Goal: Transaction & Acquisition: Purchase product/service

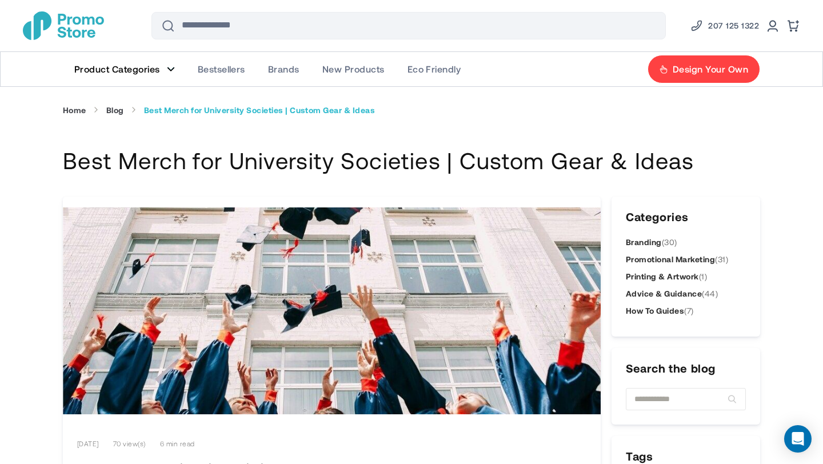
click at [171, 69] on figure "Main Menu" at bounding box center [171, 69] width 8 height 6
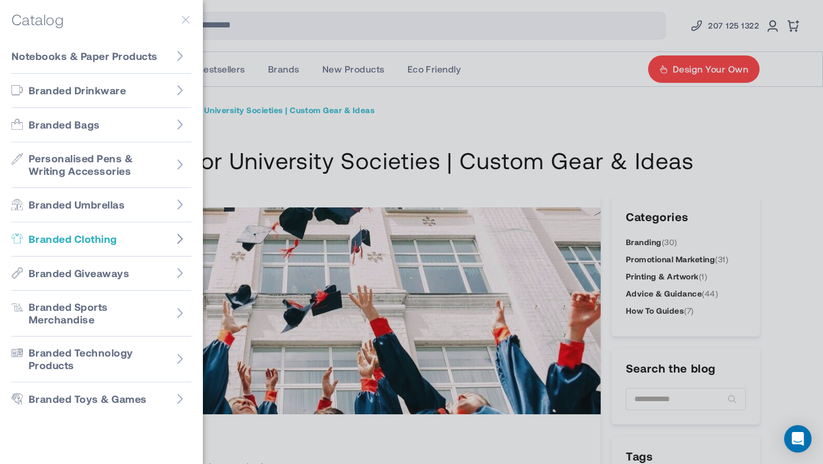
click at [175, 239] on icon "Go to Branded Clothing" at bounding box center [179, 238] width 11 height 11
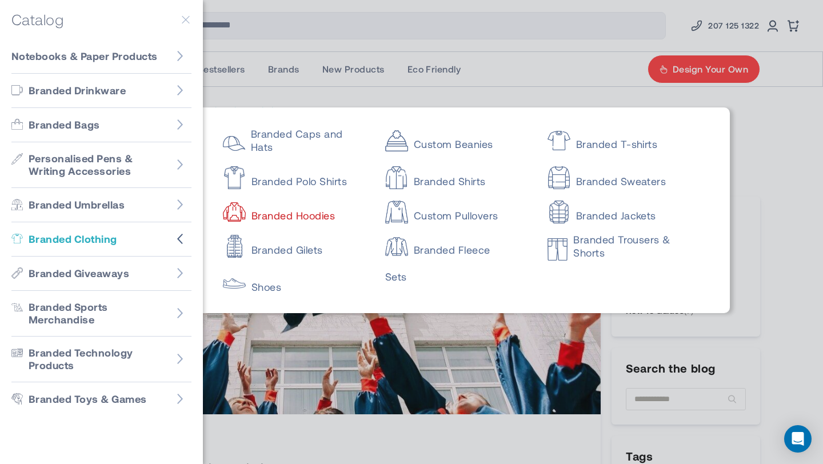
click at [289, 213] on link "Branded Hoodies" at bounding box center [294, 210] width 142 height 23
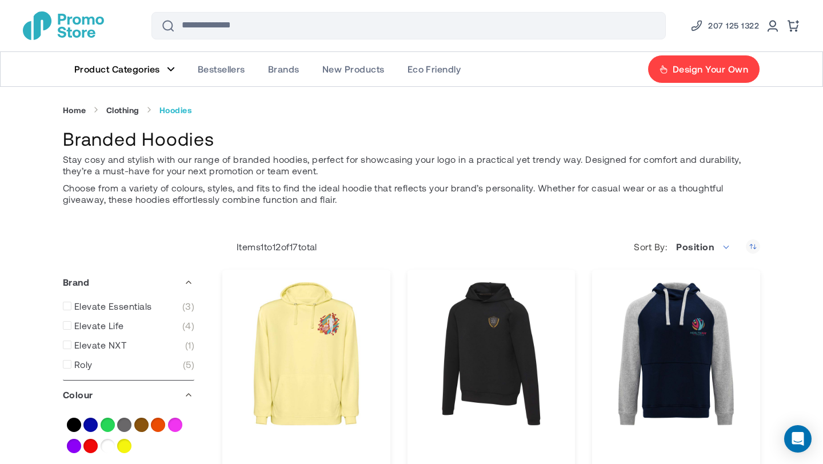
type input "****"
type input "*****"
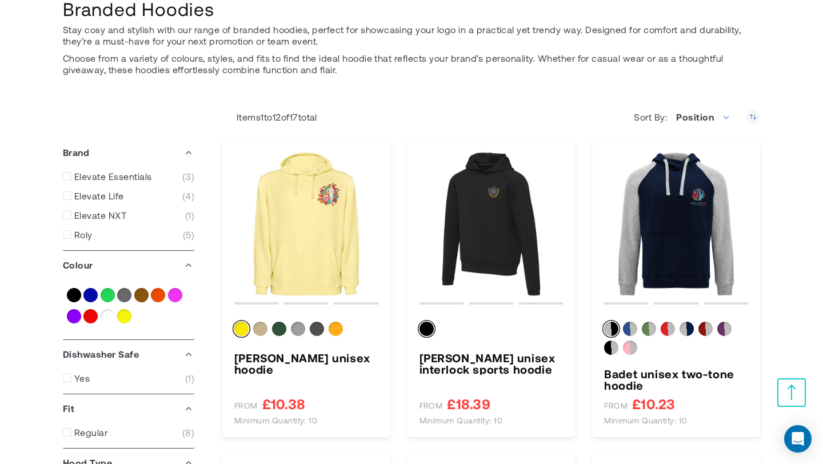
scroll to position [145, 0]
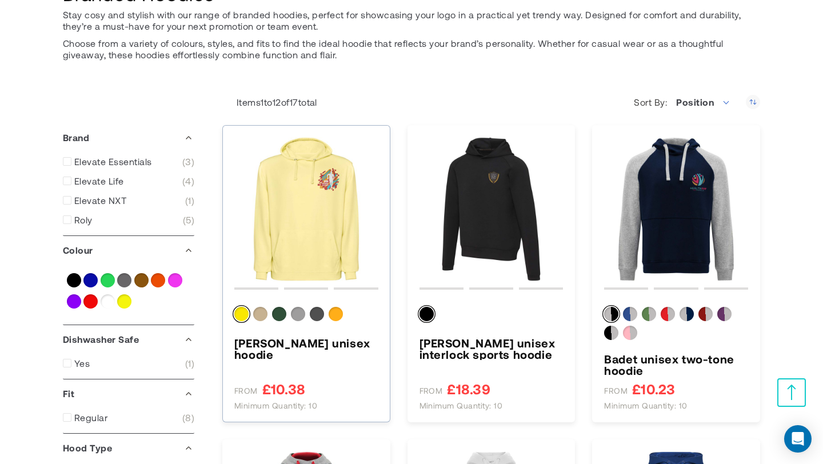
click at [317, 251] on img "Kenia unisex hoodie" at bounding box center [306, 209] width 144 height 144
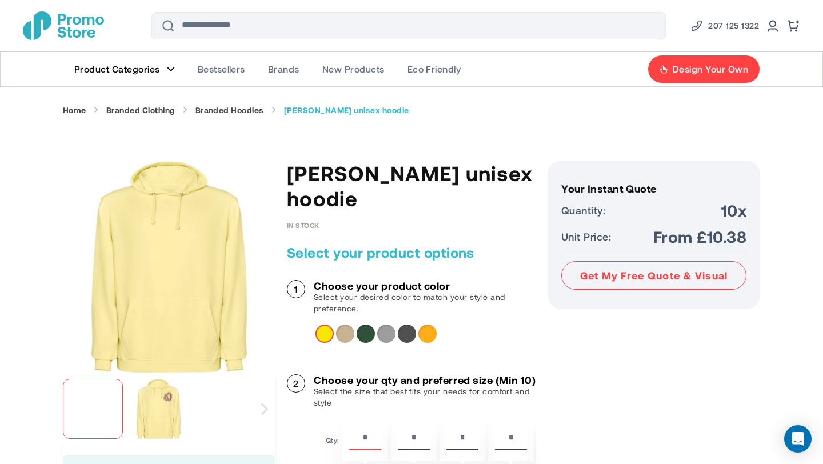
click at [363, 325] on div "Dark green" at bounding box center [366, 334] width 18 height 18
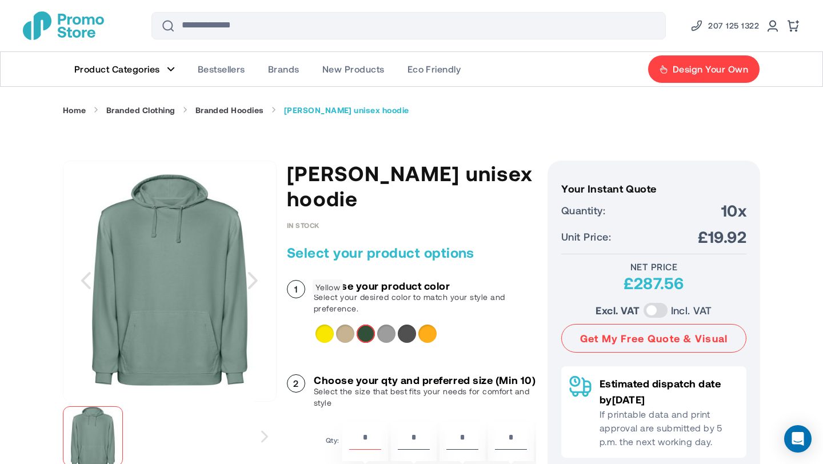
click at [326, 325] on div "Yellow" at bounding box center [324, 334] width 18 height 18
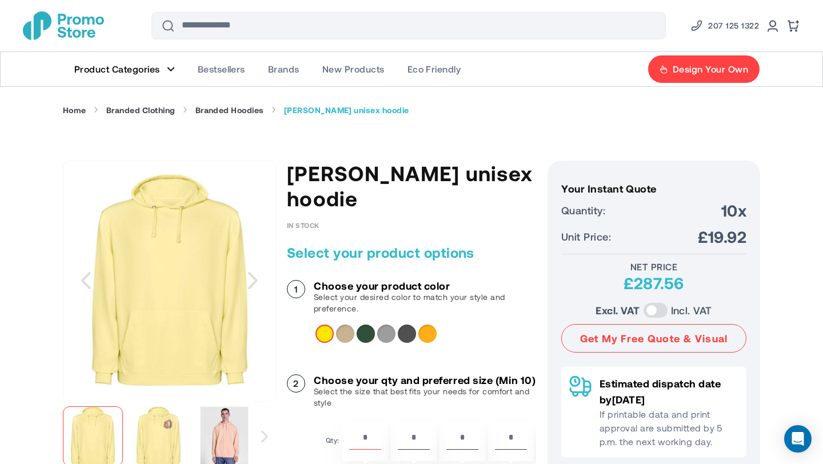
click at [368, 325] on div "Dark green" at bounding box center [366, 334] width 18 height 18
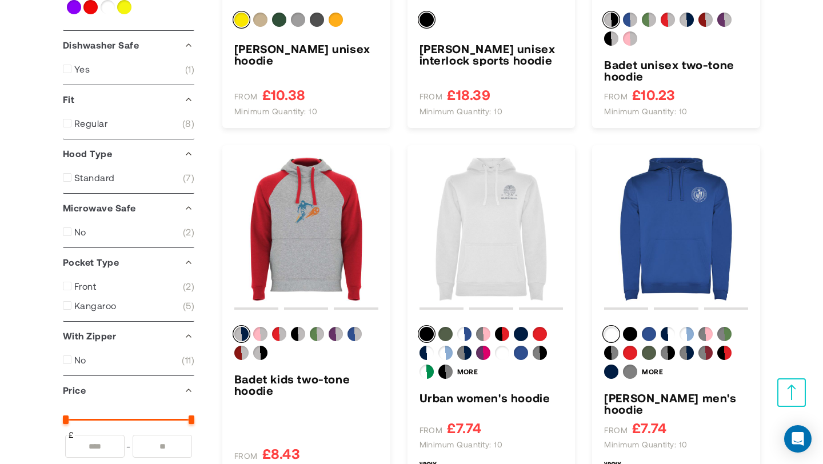
scroll to position [443, 0]
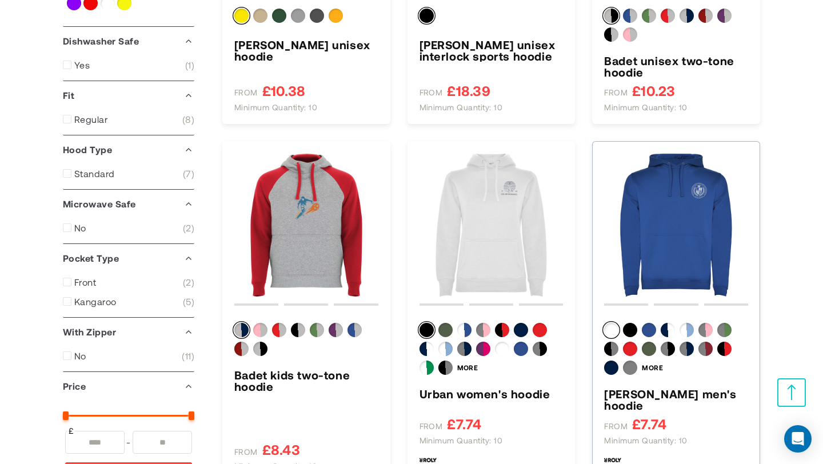
click at [637, 238] on img "Urban men&#039;s hoodie" at bounding box center [676, 225] width 144 height 144
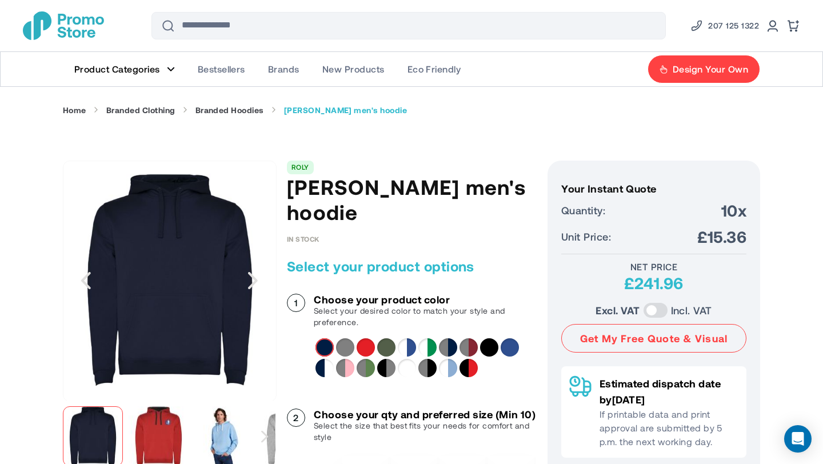
click at [389, 338] on div "Venture Green" at bounding box center [386, 347] width 18 height 18
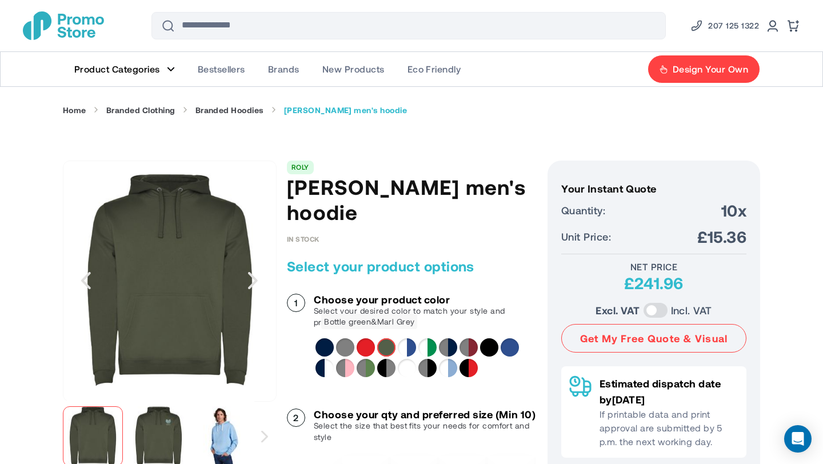
click at [367, 359] on div "Bottle green&Marl Grey" at bounding box center [366, 368] width 18 height 18
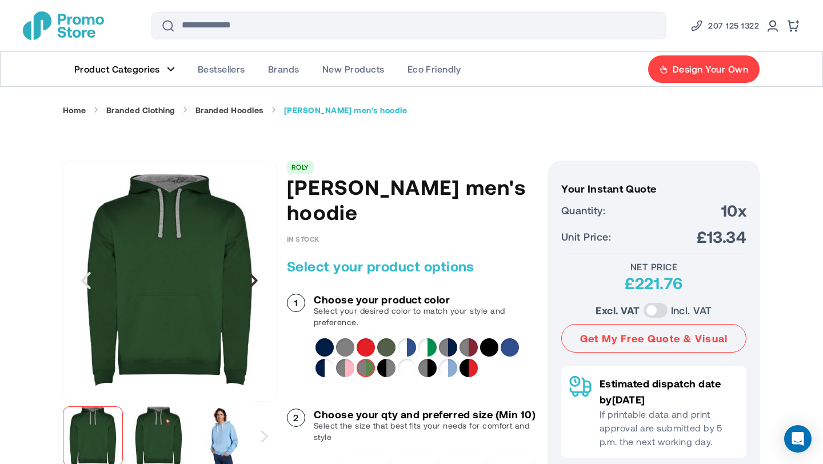
click at [250, 289] on div "Next" at bounding box center [252, 280] width 29 height 29
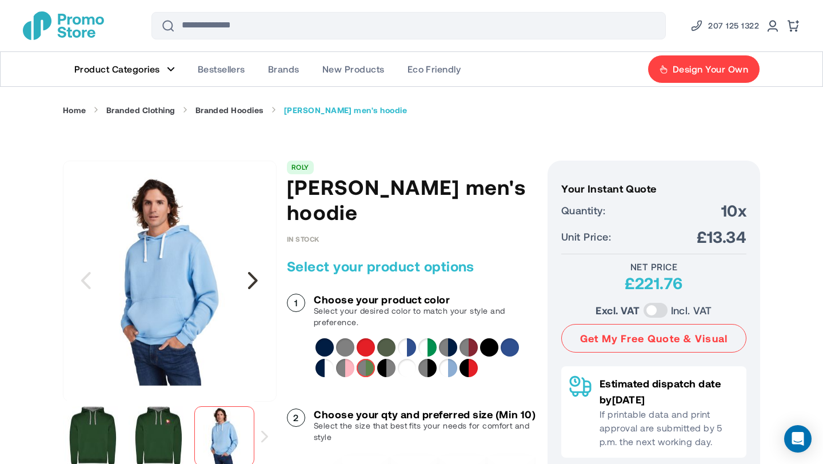
click at [250, 289] on div "Next" at bounding box center [252, 280] width 29 height 29
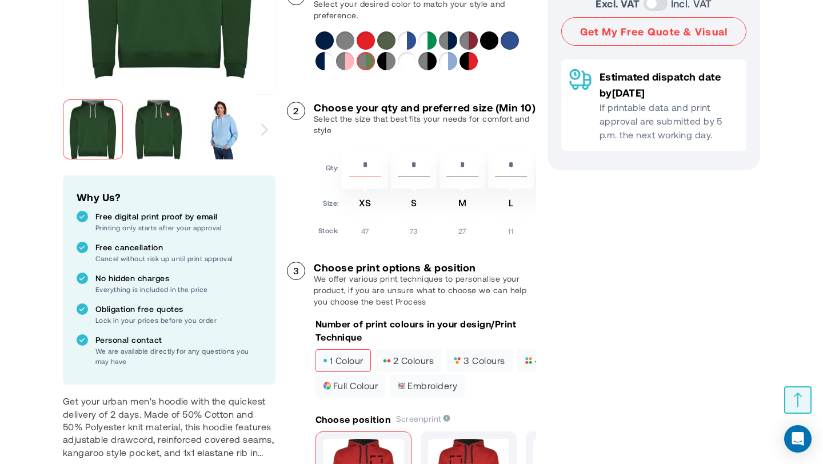
scroll to position [329, 0]
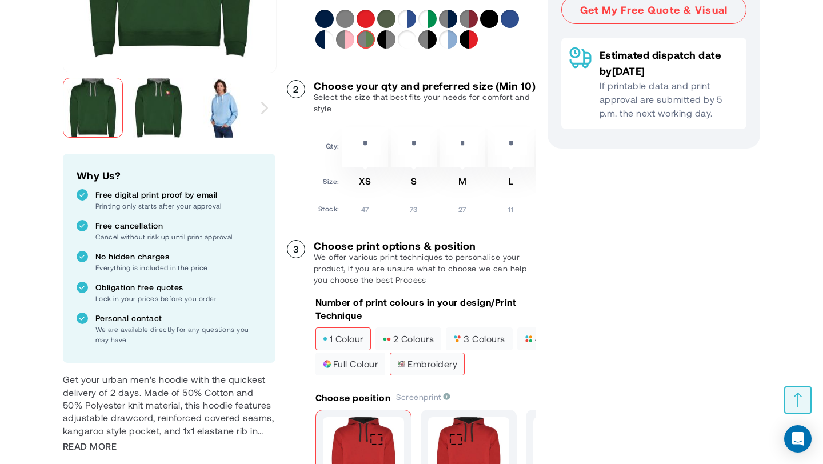
click at [413, 360] on span "Embroidery" at bounding box center [427, 364] width 60 height 8
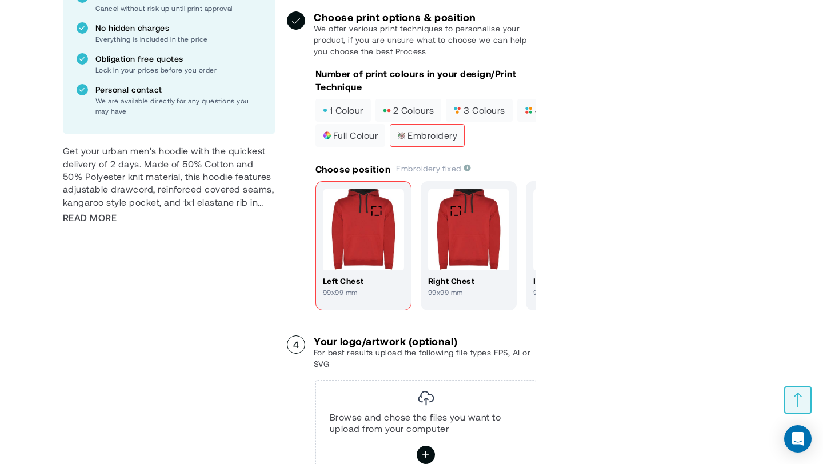
scroll to position [469, 0]
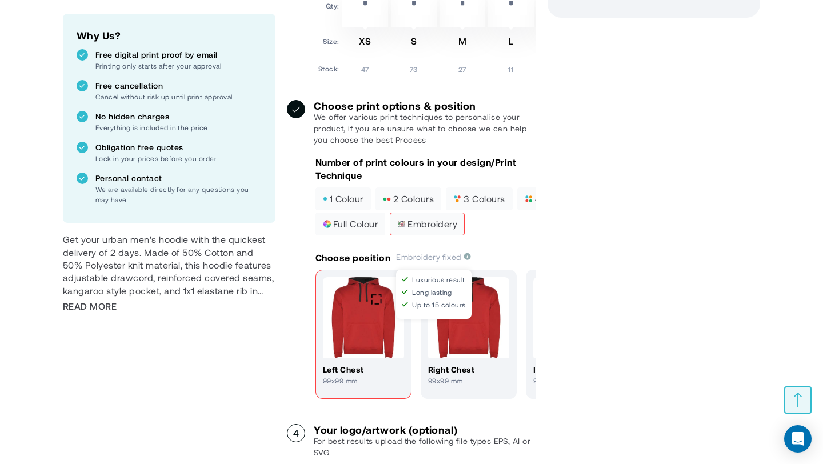
click at [465, 252] on span "Embroidery fixed" at bounding box center [433, 257] width 75 height 10
click at [628, 265] on div "Your Instant Quote Unit Price: £13.34 Your Instant Quote Quantity: 10x Unit Pri…" at bounding box center [653, 183] width 213 height 983
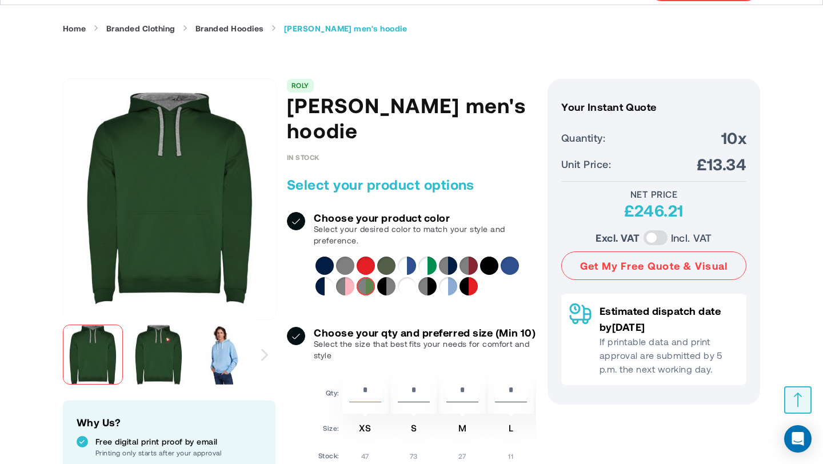
scroll to position [0, 0]
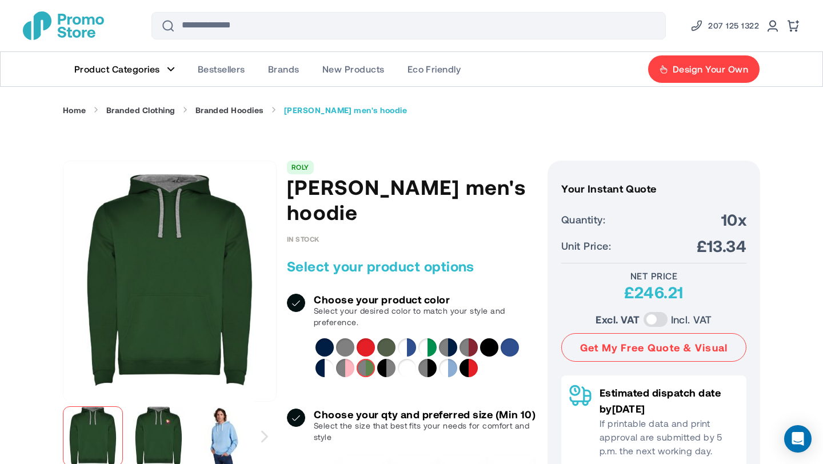
click at [78, 30] on img "store logo" at bounding box center [63, 25] width 81 height 29
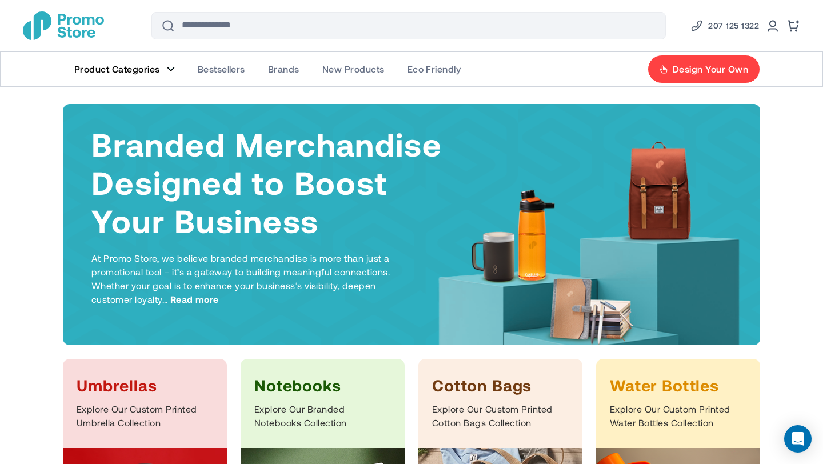
click at [157, 70] on span "Product Categories" at bounding box center [117, 68] width 86 height 11
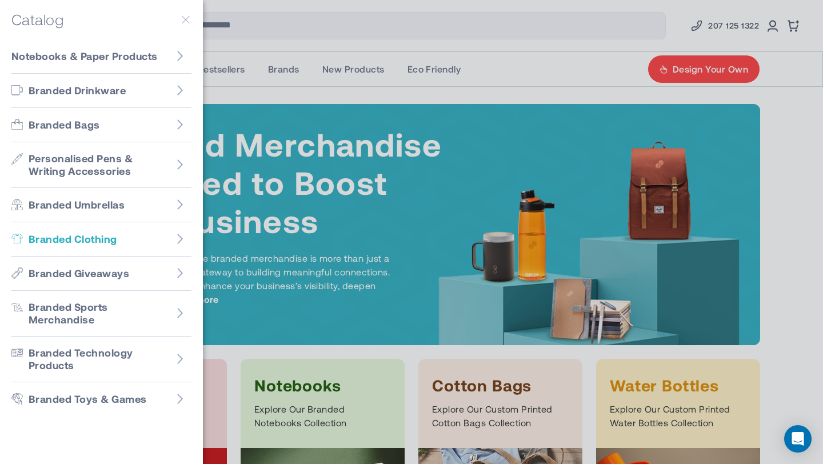
click at [161, 241] on link "Branded Clothing" at bounding box center [101, 239] width 180 height 34
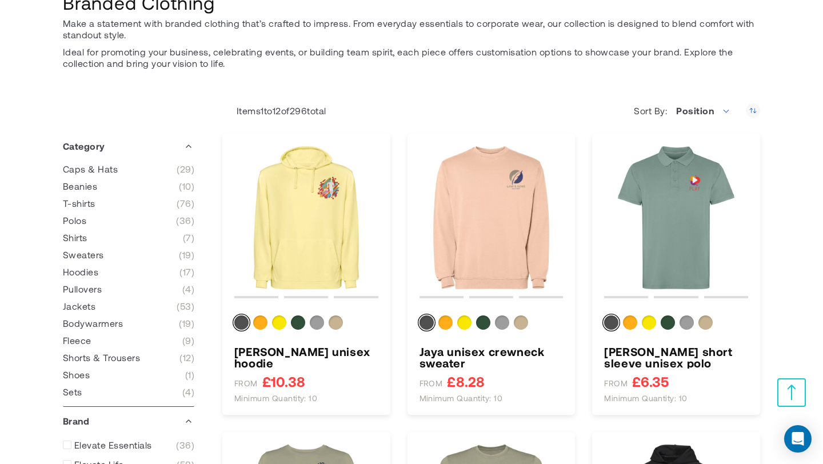
scroll to position [147, 0]
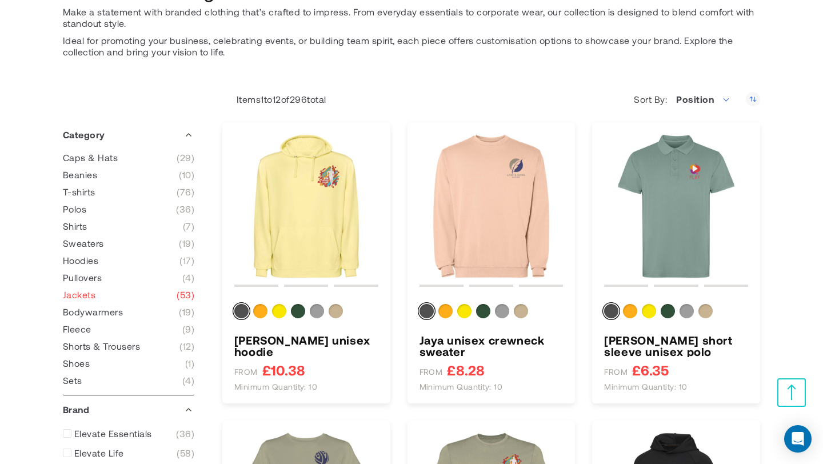
click at [110, 293] on link "Jackets 53 items" at bounding box center [128, 294] width 131 height 11
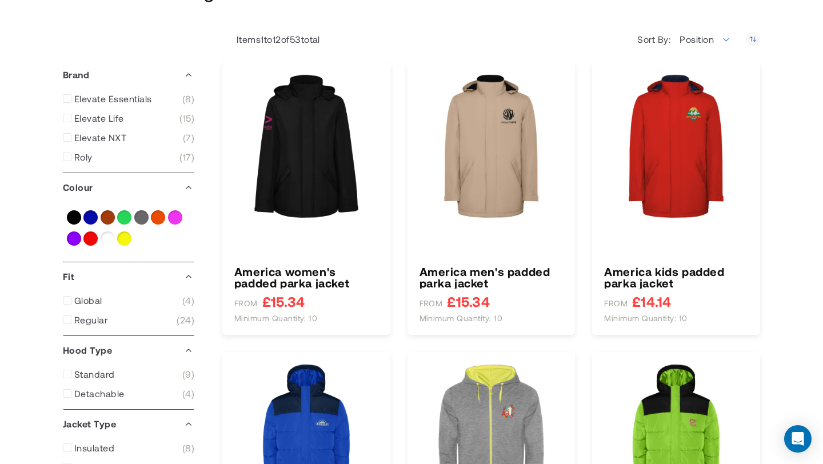
type input "****"
type input "*****"
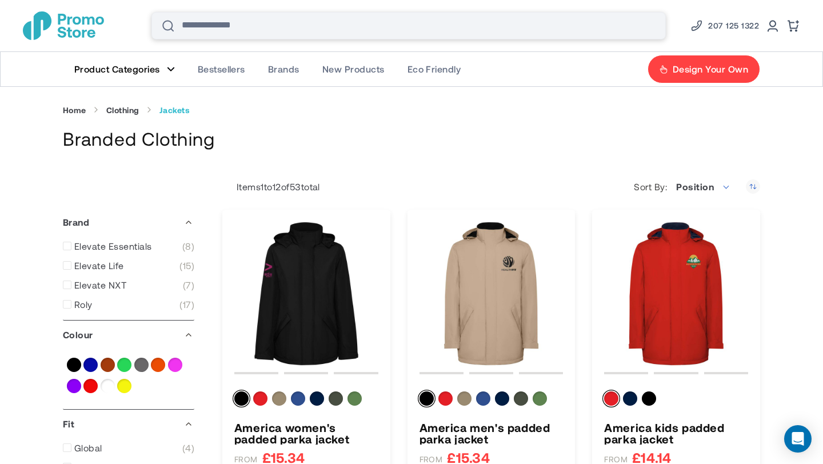
click at [433, 25] on input "Search" at bounding box center [408, 25] width 514 height 27
type input "******"
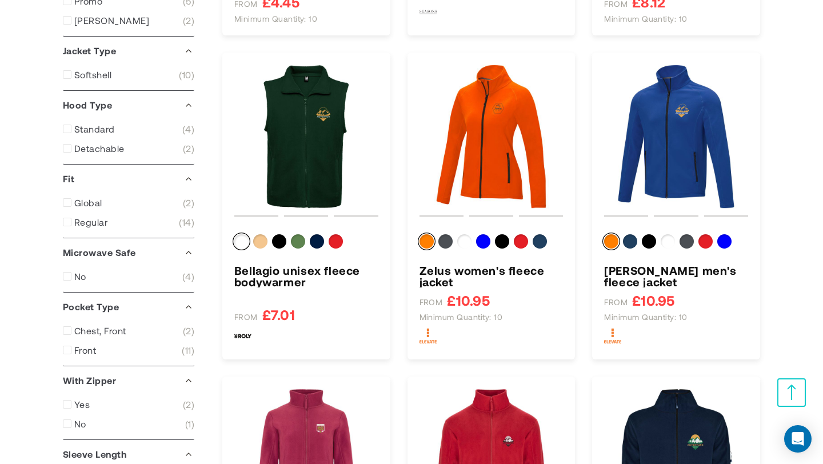
scroll to position [489, 0]
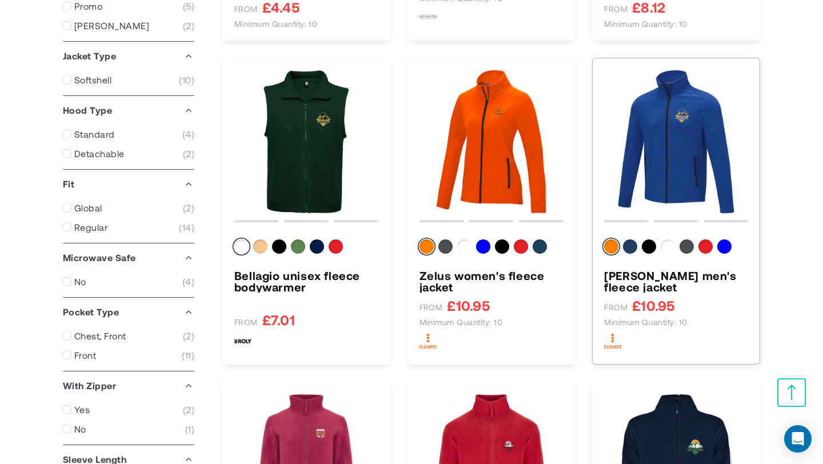
click at [702, 174] on img "Zelus men&#039;s fleece jacket" at bounding box center [676, 142] width 144 height 144
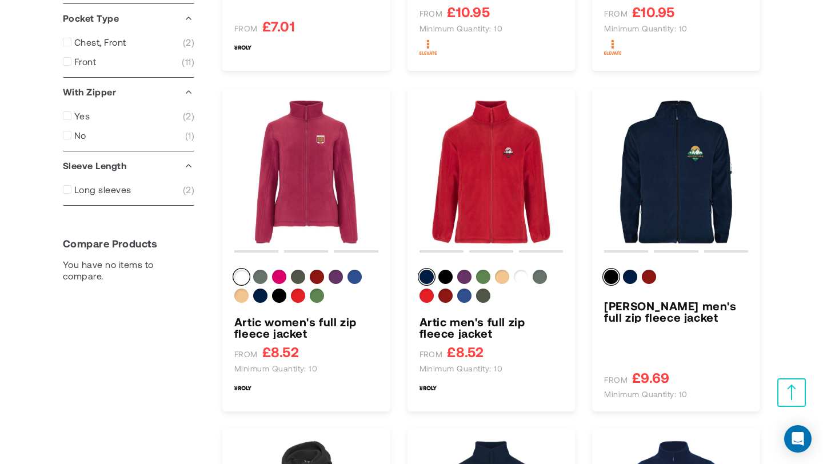
scroll to position [785, 0]
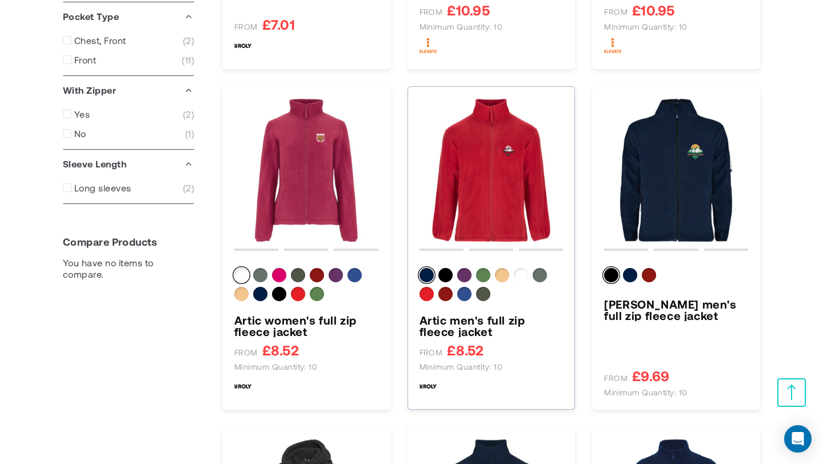
click at [534, 174] on img "Artic men&#039;s full zip fleece jacket" at bounding box center [491, 170] width 144 height 144
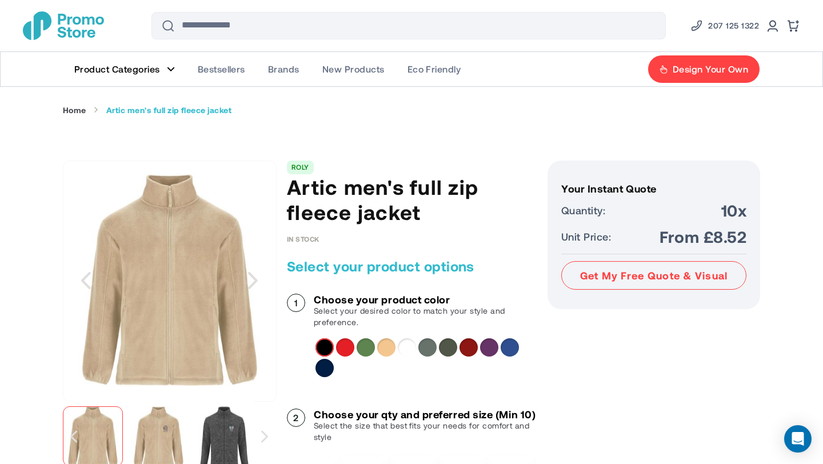
click at [367, 337] on div "Choose your product color Select your desired color to match your style and pre…" at bounding box center [411, 340] width 249 height 92
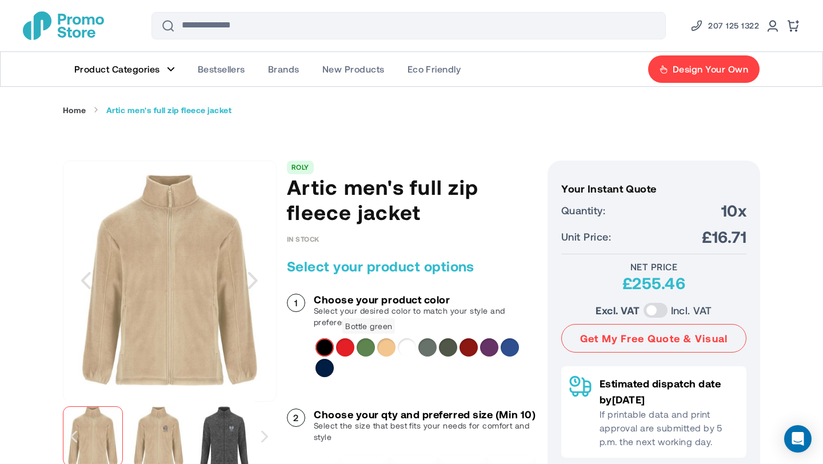
click at [367, 349] on div "Bottle green" at bounding box center [366, 347] width 18 height 18
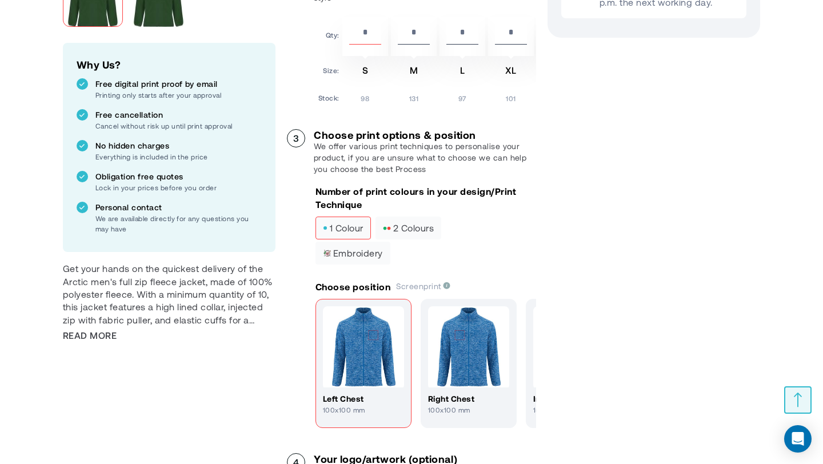
scroll to position [453, 0]
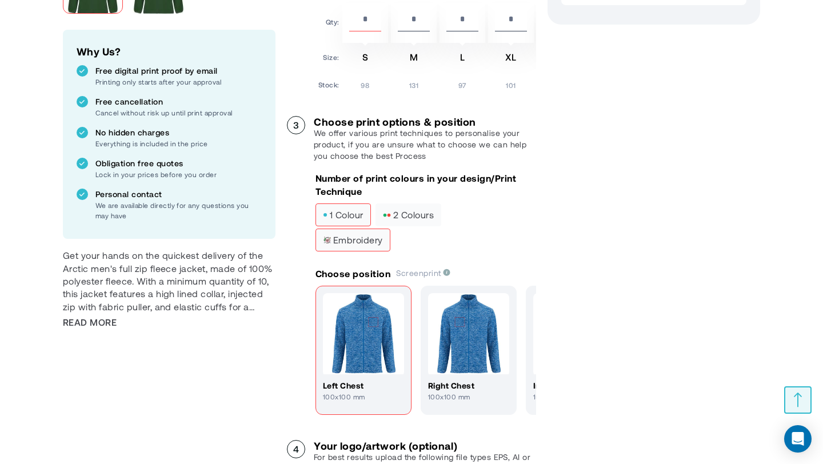
click at [378, 244] on span "Embroidery" at bounding box center [353, 240] width 60 height 8
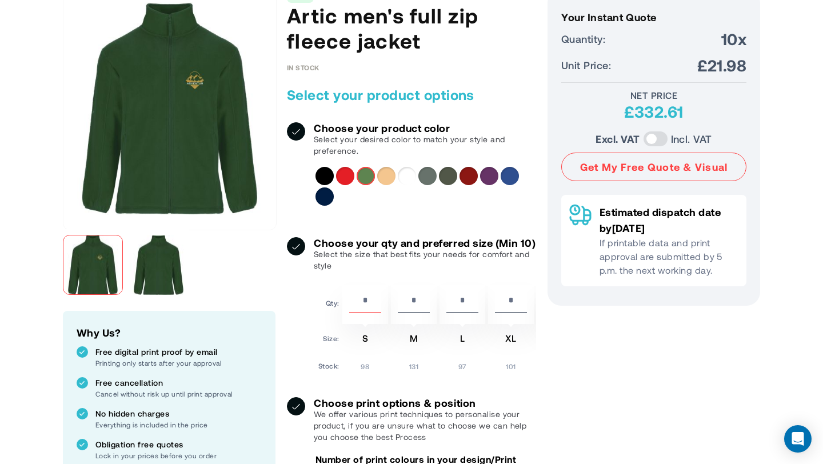
scroll to position [0, 0]
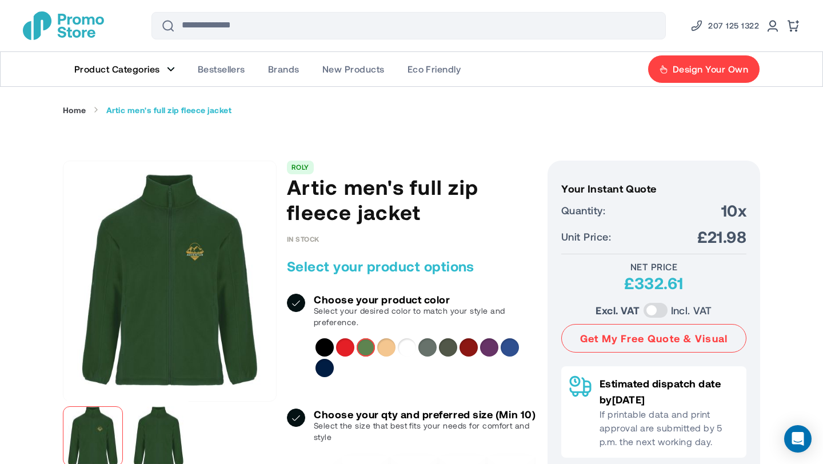
click at [167, 69] on figure "Main Menu" at bounding box center [171, 69] width 8 height 6
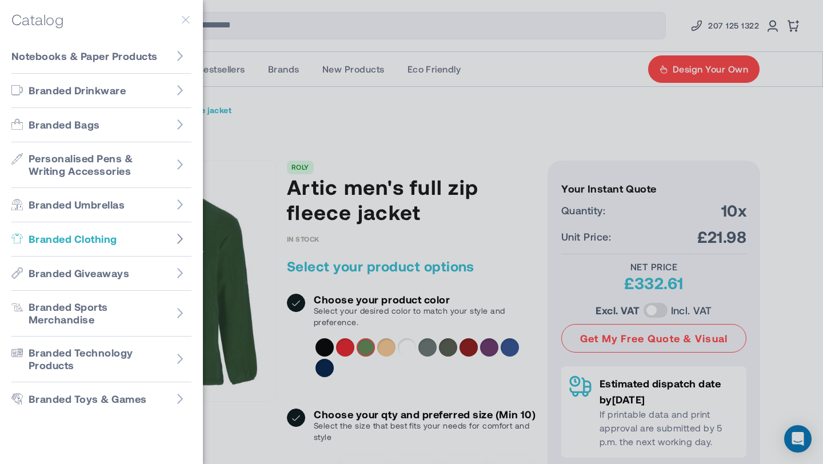
click at [178, 240] on icon "Go to Branded Clothing" at bounding box center [179, 238] width 11 height 11
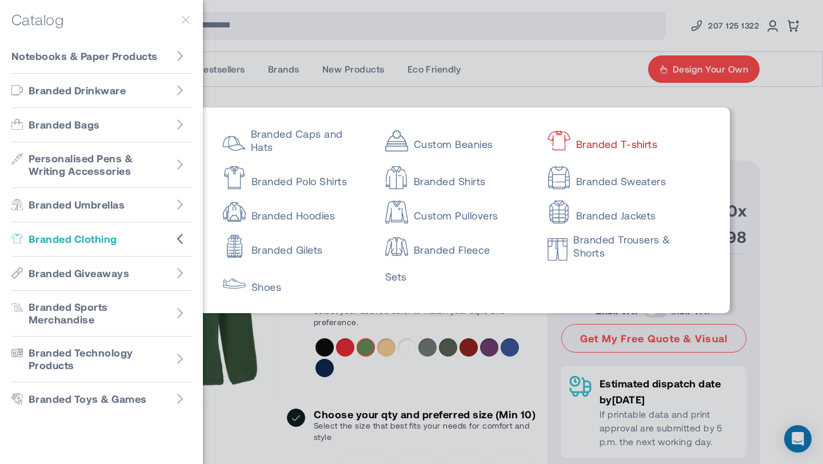
click at [610, 142] on link "Branded T-shirts" at bounding box center [618, 138] width 142 height 23
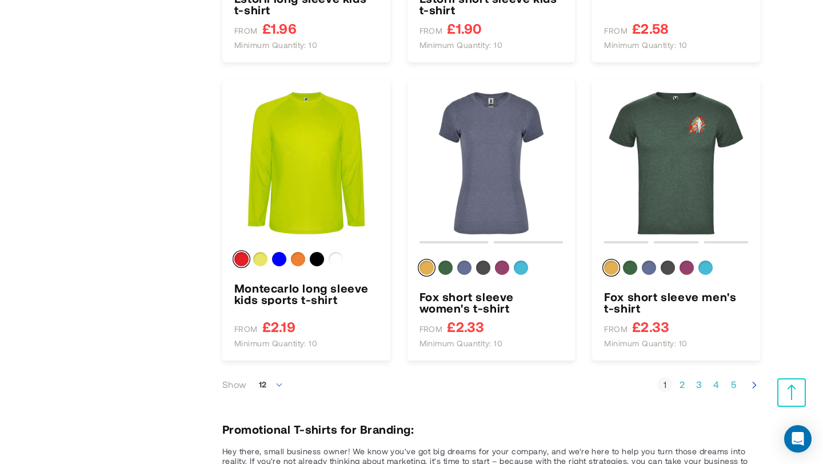
scroll to position [1151, 0]
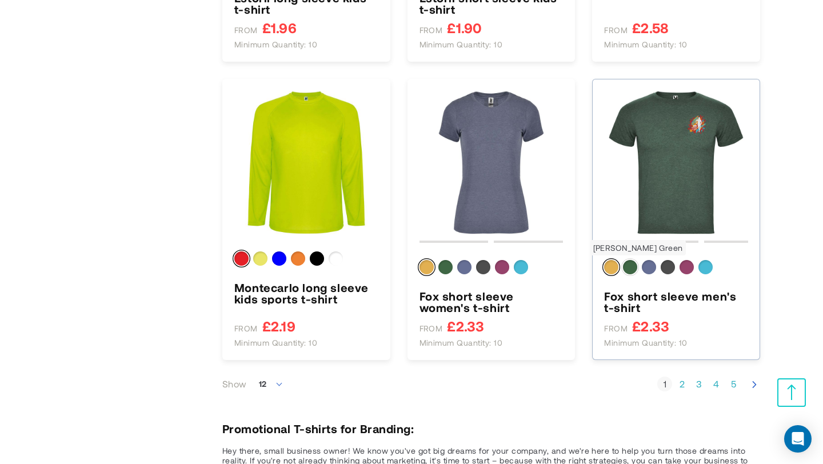
click at [628, 266] on div "Heather Bottle Green" at bounding box center [630, 267] width 14 height 14
click at [753, 383] on icon "Next" at bounding box center [754, 384] width 11 height 11
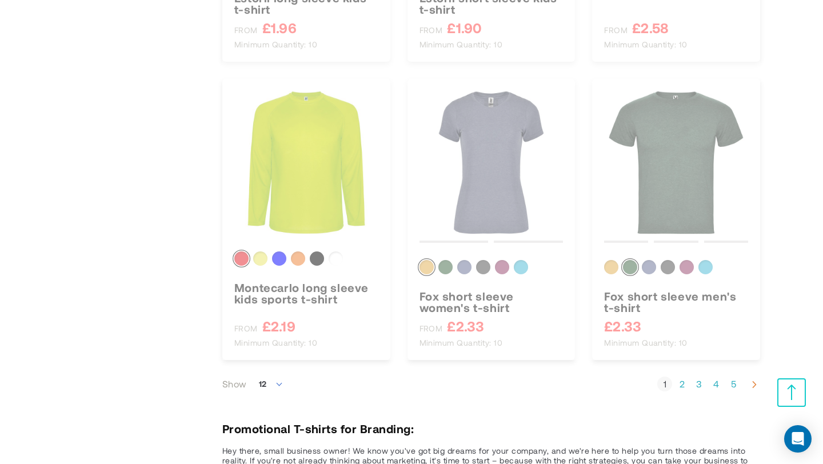
scroll to position [287, 0]
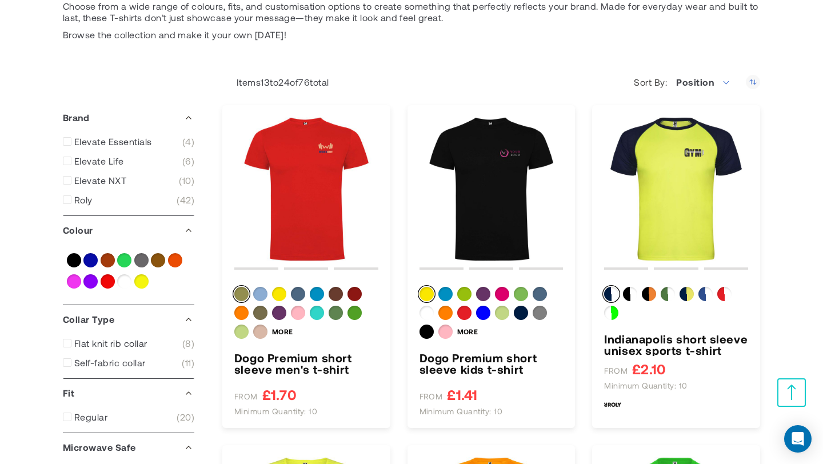
scroll to position [183, 0]
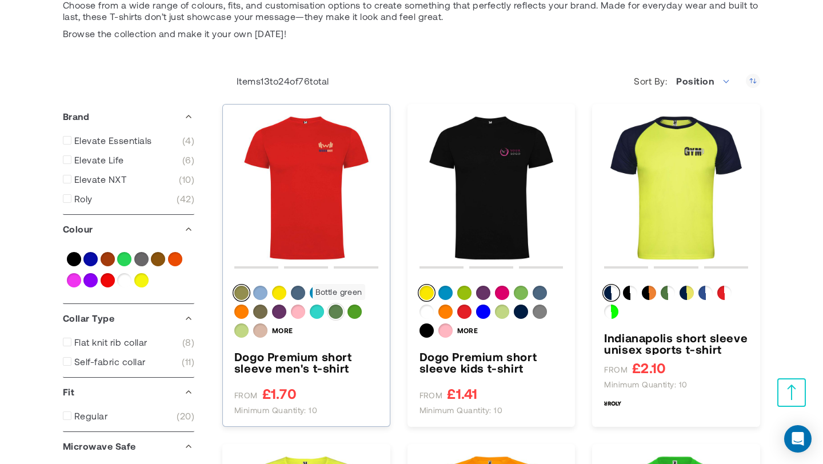
click at [338, 314] on div "Bottle green" at bounding box center [336, 312] width 14 height 14
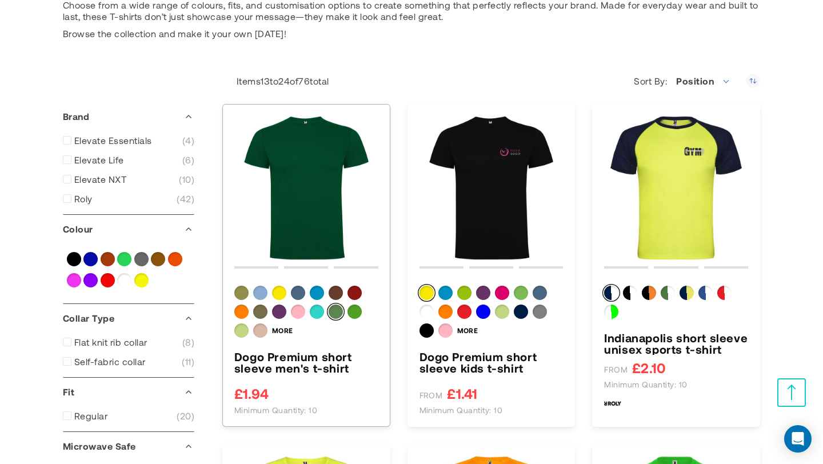
click at [325, 230] on img "Dogo Premium short sleeve men&#039;s t-shirt" at bounding box center [306, 188] width 144 height 144
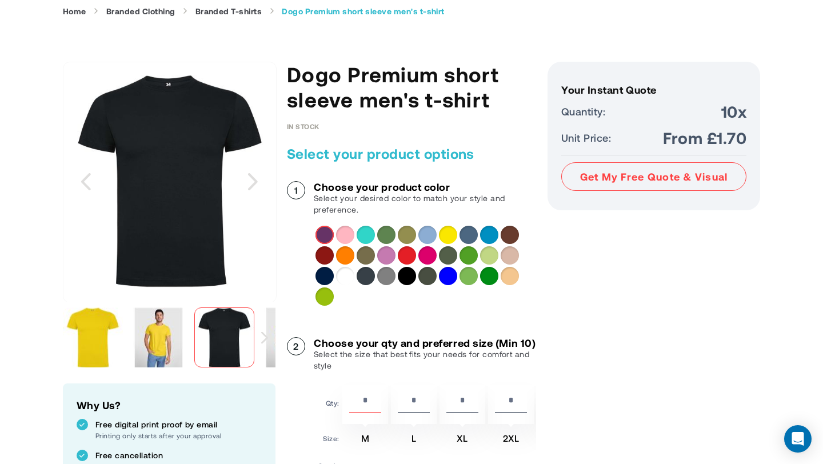
scroll to position [100, 0]
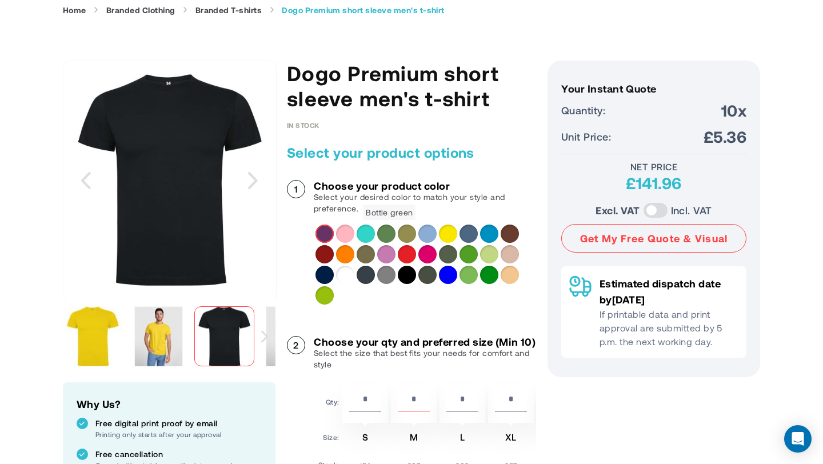
click at [387, 234] on div "Bottle green" at bounding box center [386, 234] width 18 height 18
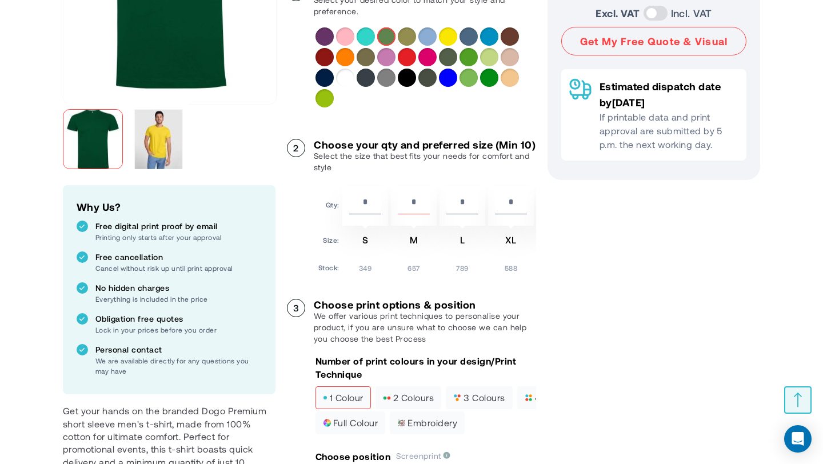
scroll to position [298, 0]
click at [463, 213] on input "*" at bounding box center [462, 203] width 32 height 19
type input "**"
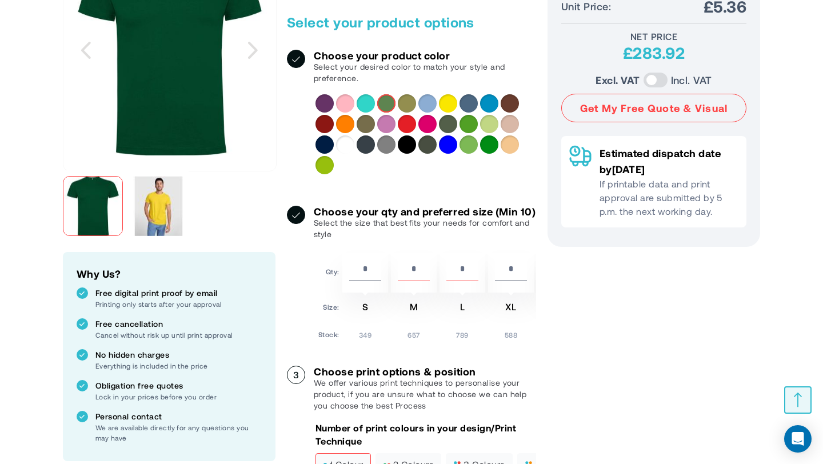
scroll to position [252, 0]
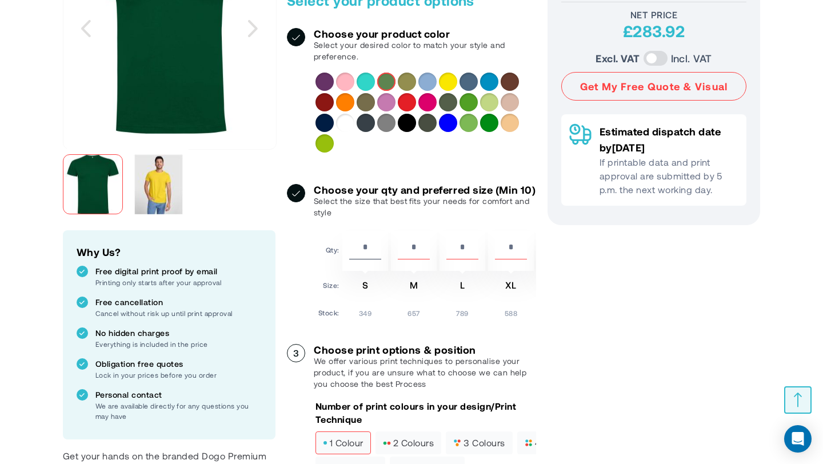
click at [509, 258] on input "*" at bounding box center [511, 249] width 32 height 19
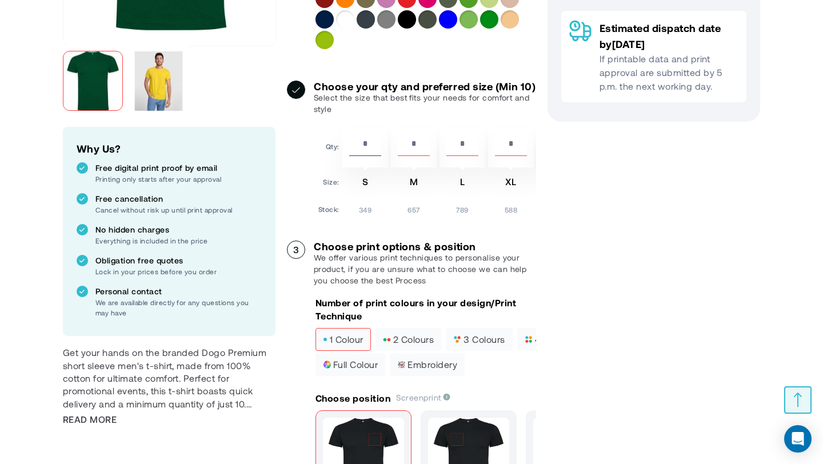
scroll to position [357, 0]
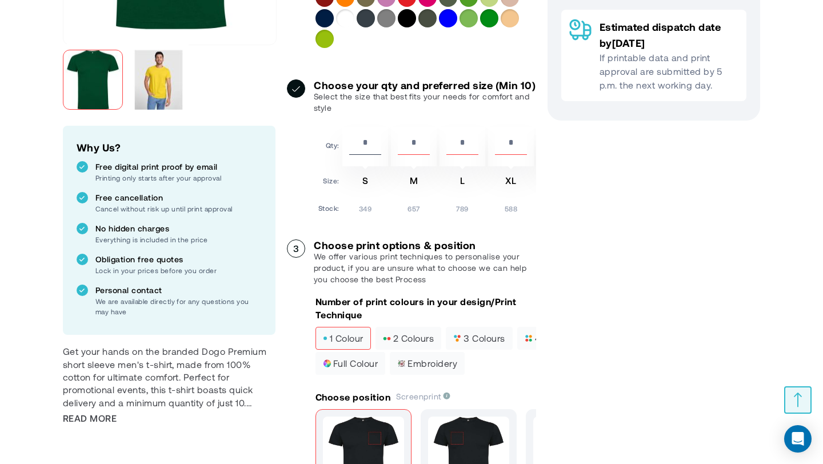
type input "***"
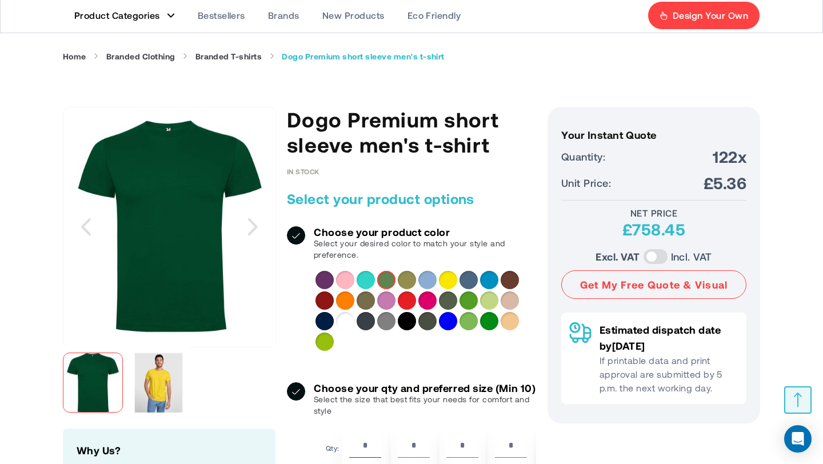
scroll to position [0, 0]
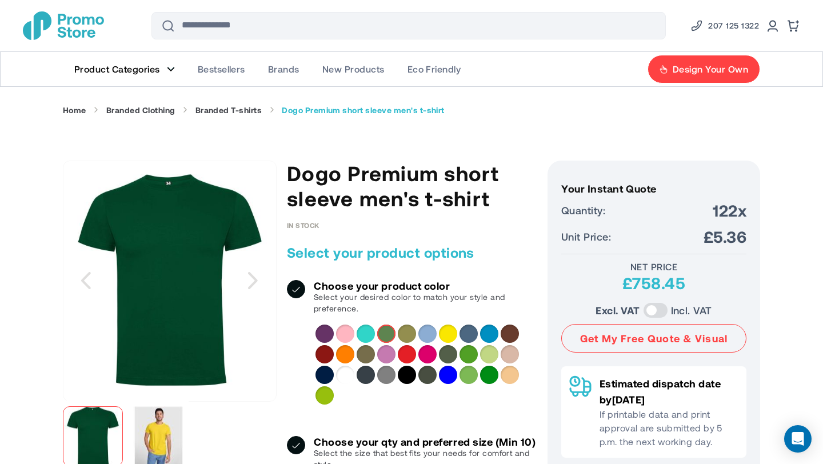
click at [161, 68] on link "Product Categories" at bounding box center [124, 69] width 123 height 34
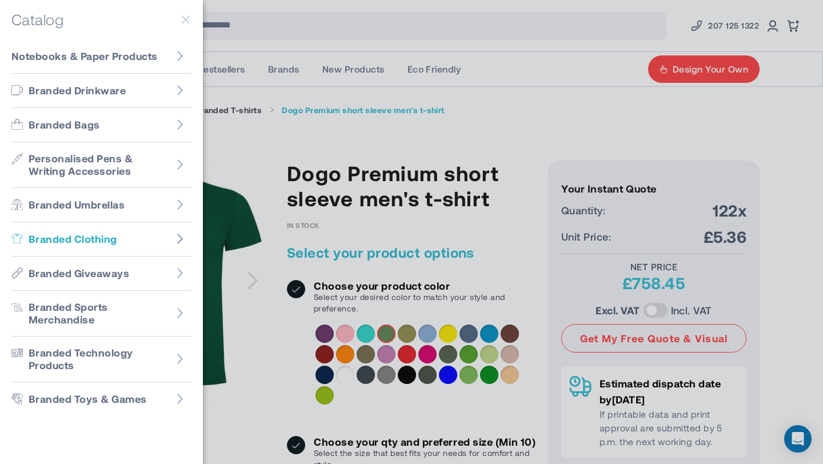
click at [187, 235] on figure "Go to Branded Clothing" at bounding box center [180, 238] width 23 height 23
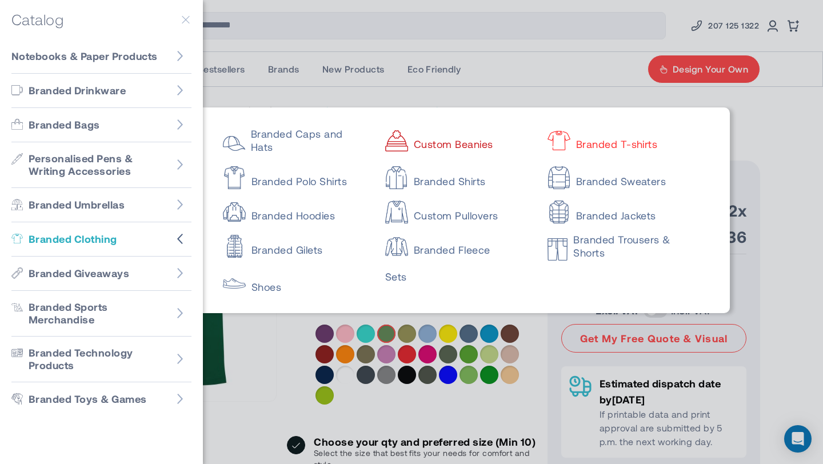
click at [451, 135] on link "Custom Beanies" at bounding box center [456, 138] width 142 height 23
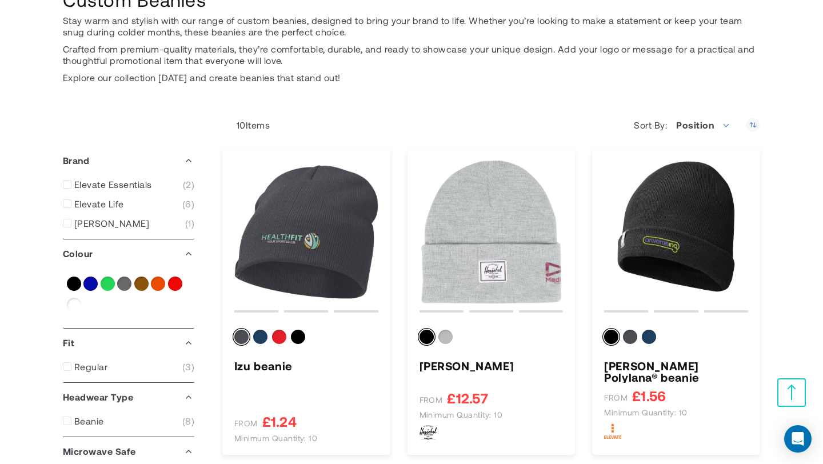
scroll to position [149, 0]
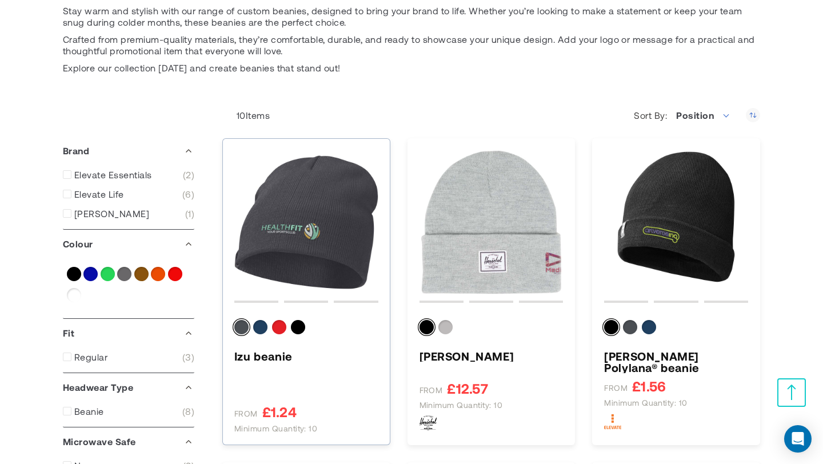
click at [331, 222] on img "Izu beanie" at bounding box center [306, 222] width 144 height 144
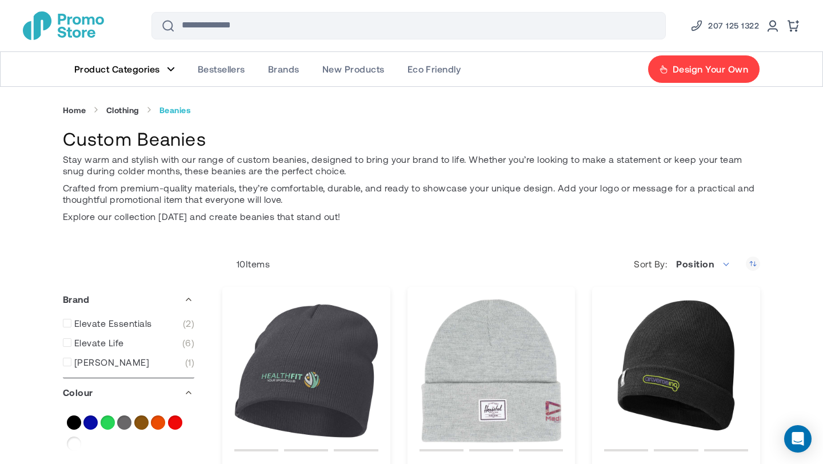
scroll to position [147, 0]
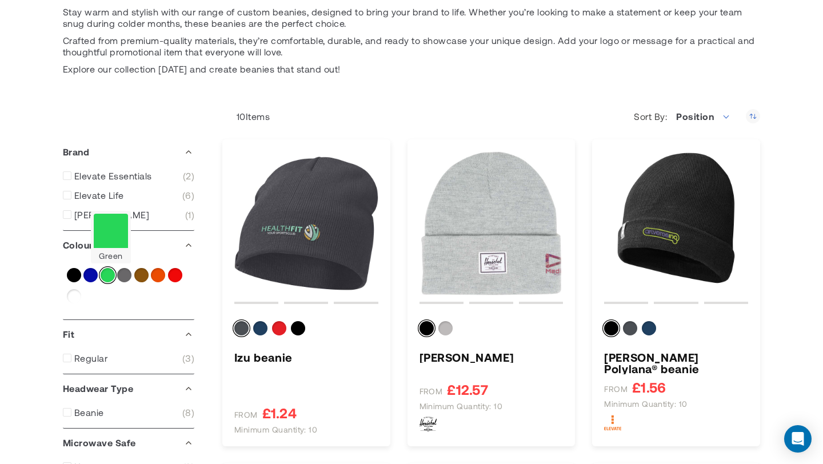
click at [103, 275] on div "Green" at bounding box center [108, 275] width 14 height 14
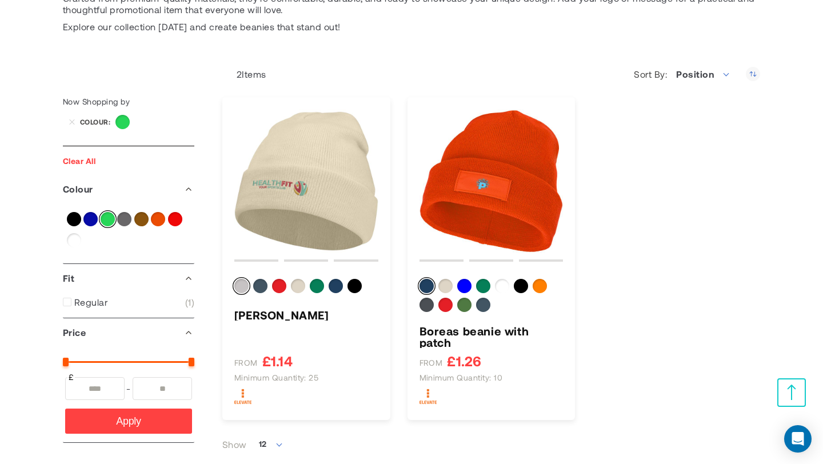
scroll to position [189, 0]
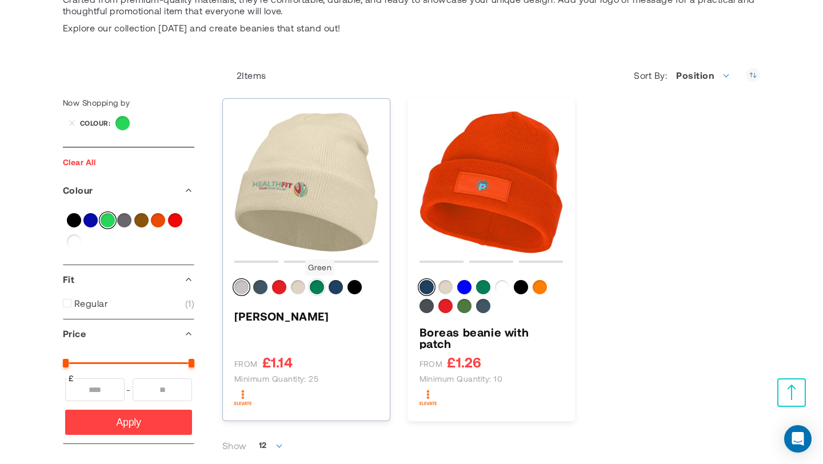
click at [319, 285] on div "Green" at bounding box center [317, 287] width 14 height 14
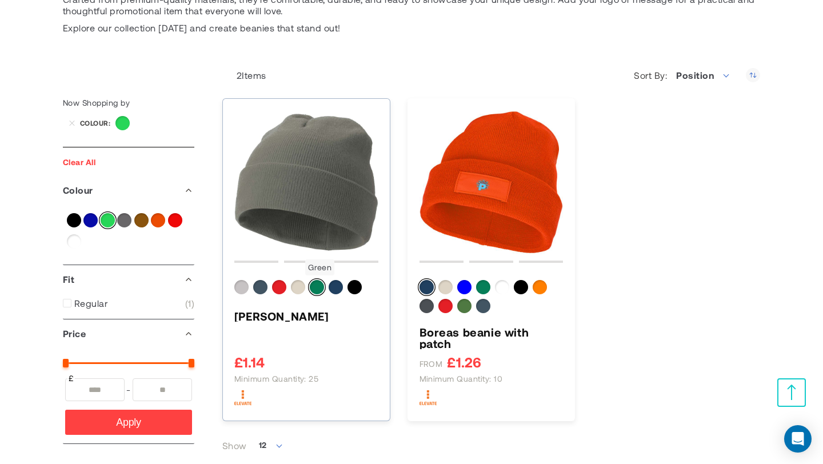
click at [318, 288] on div "Green" at bounding box center [317, 287] width 14 height 14
click at [483, 289] on div "Green" at bounding box center [483, 287] width 14 height 14
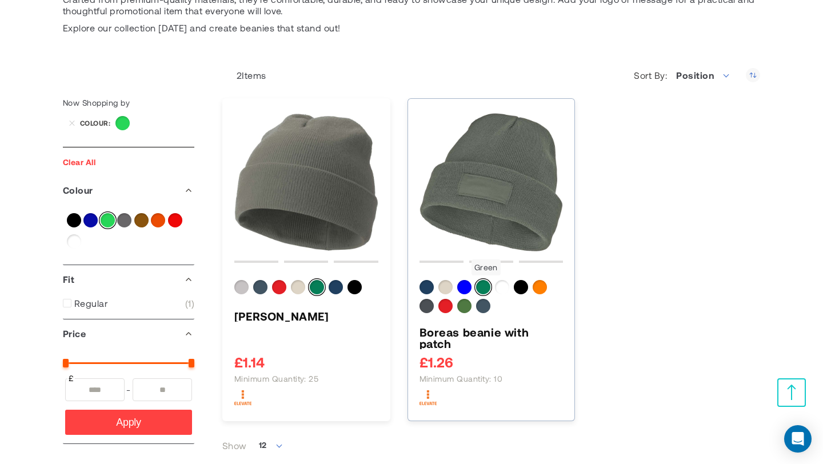
click at [480, 290] on div "Green" at bounding box center [483, 287] width 14 height 14
click at [466, 303] on div "Fern green" at bounding box center [464, 306] width 14 height 14
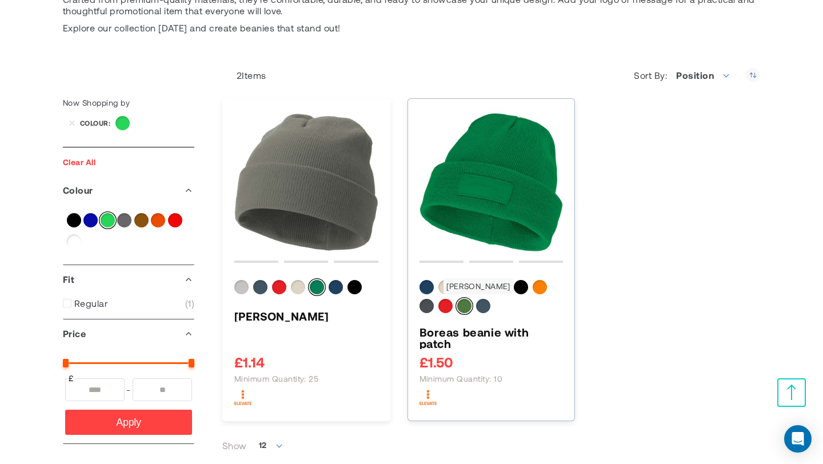
click at [462, 306] on div "Fern green" at bounding box center [464, 306] width 14 height 14
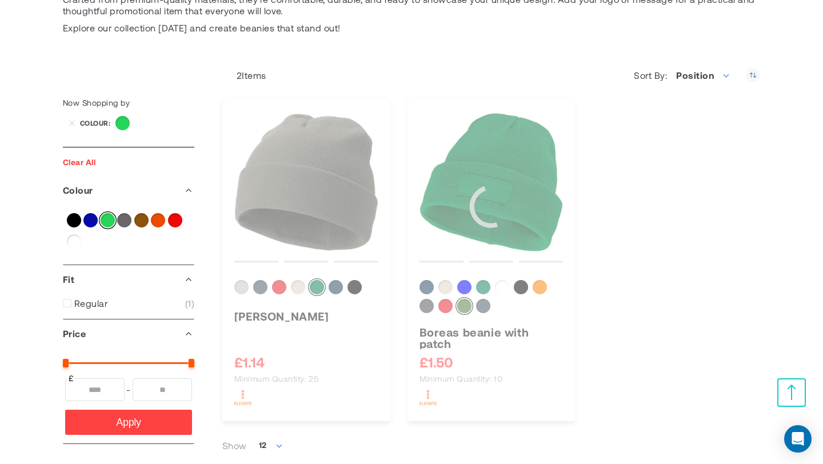
scroll to position [149, 0]
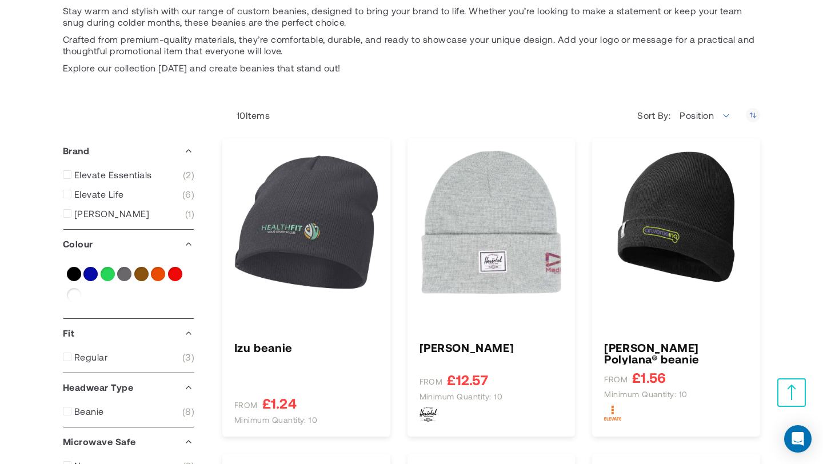
type input "****"
type input "*****"
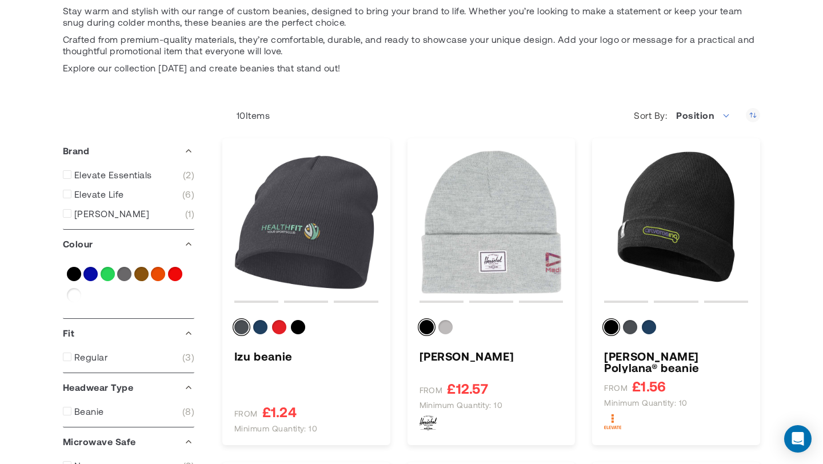
scroll to position [0, 0]
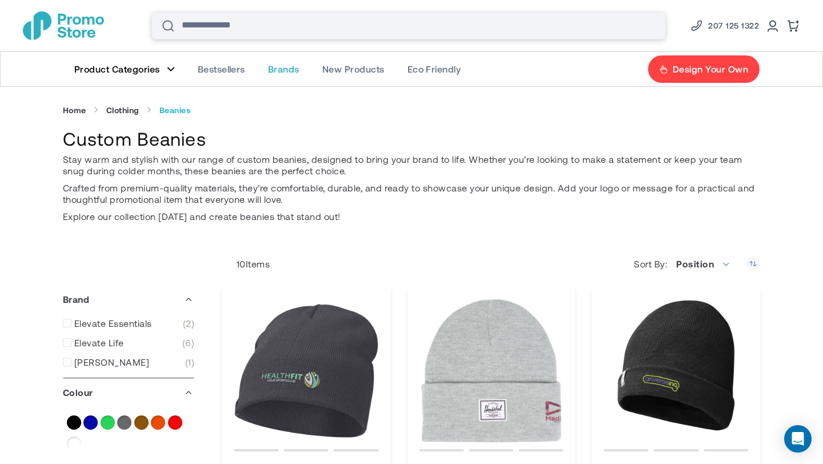
click at [274, 29] on input "Search" at bounding box center [408, 25] width 514 height 27
type input "*****"
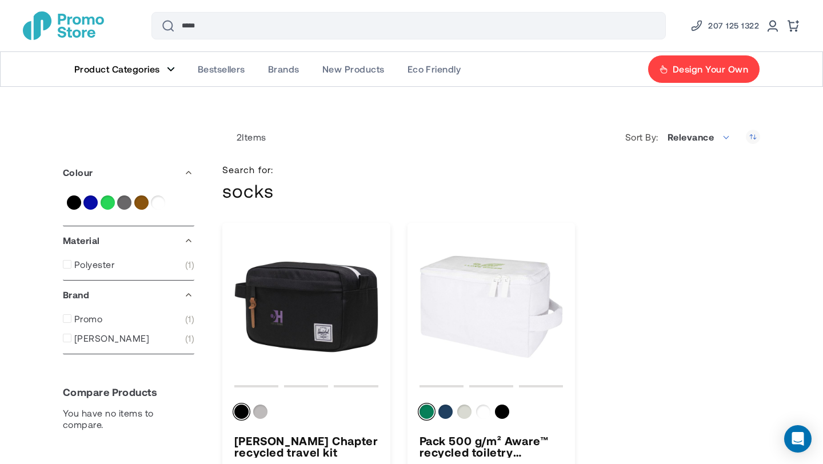
click at [168, 72] on link "Product Categories" at bounding box center [124, 69] width 123 height 34
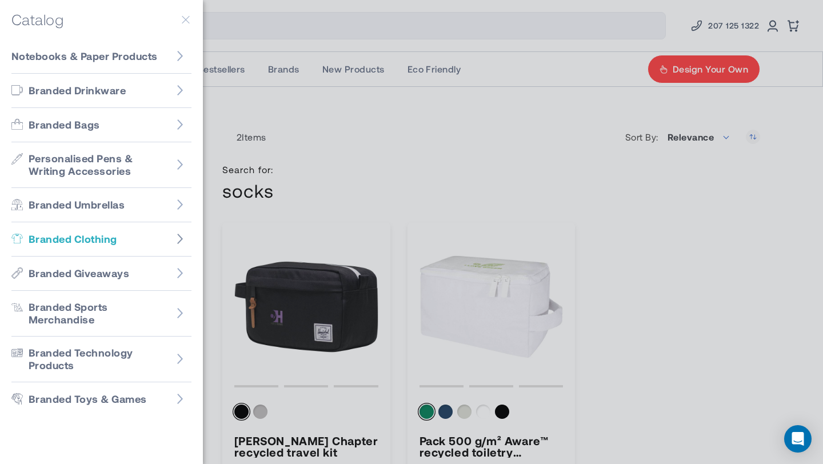
click at [184, 237] on icon "Go to Branded Clothing" at bounding box center [179, 238] width 11 height 11
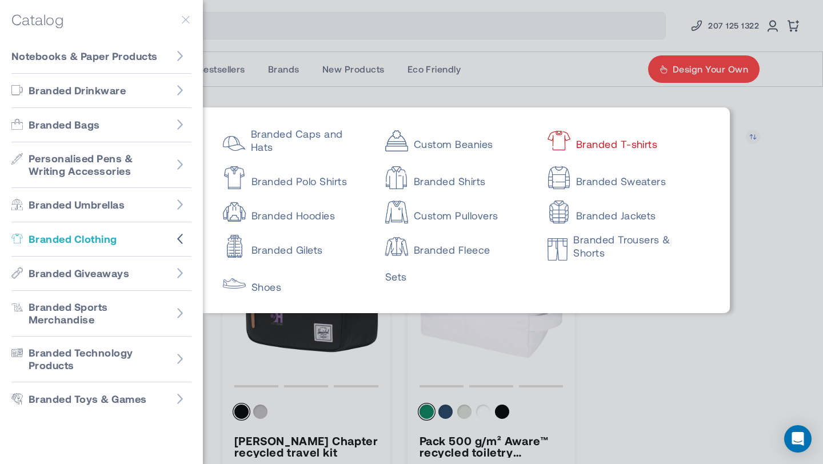
click at [617, 140] on link "Branded T-shirts" at bounding box center [618, 138] width 142 height 23
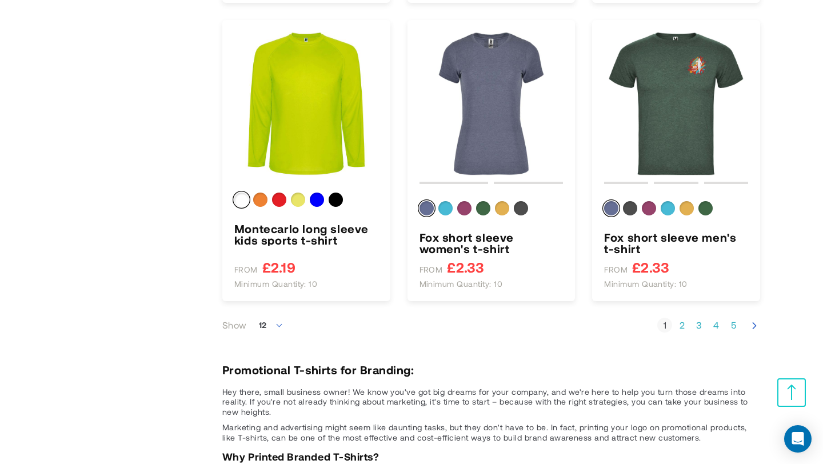
scroll to position [1212, 0]
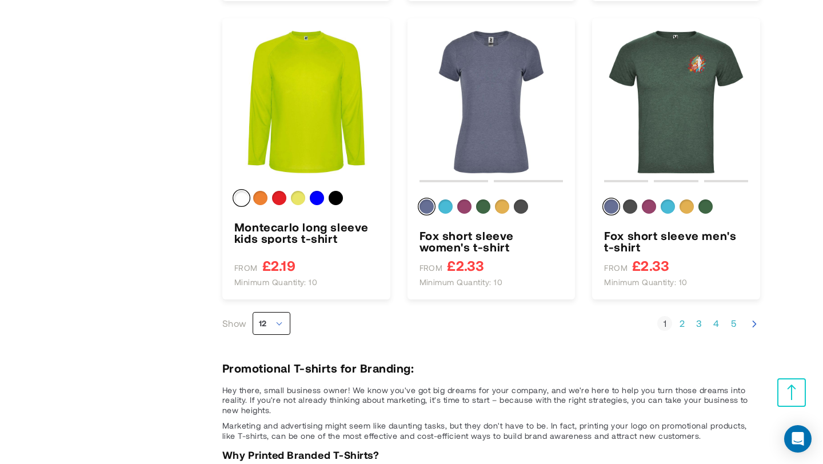
click at [285, 323] on span "12" at bounding box center [272, 323] width 38 height 23
click at [274, 390] on li "36" at bounding box center [271, 388] width 37 height 21
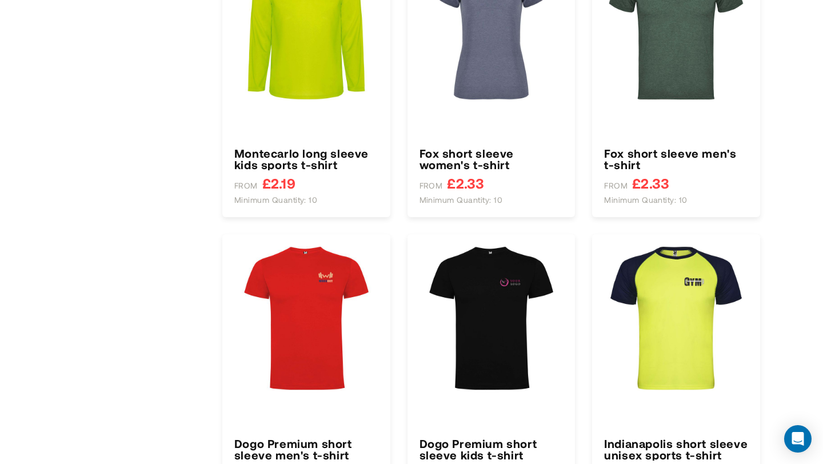
type input "****"
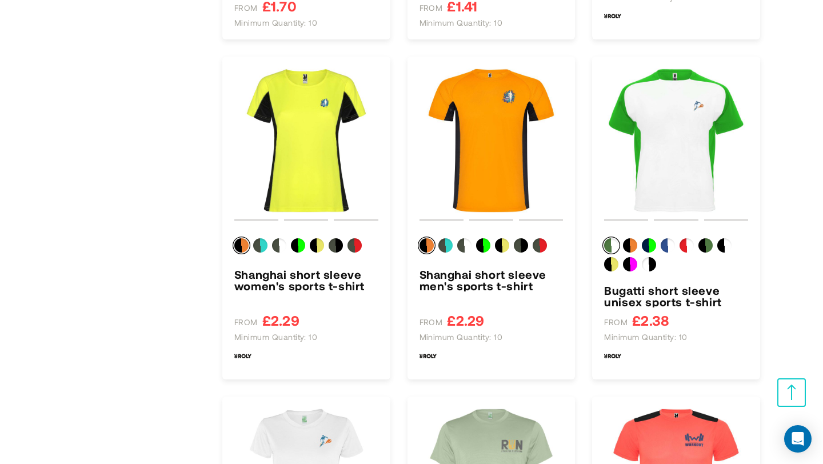
scroll to position [1812, 0]
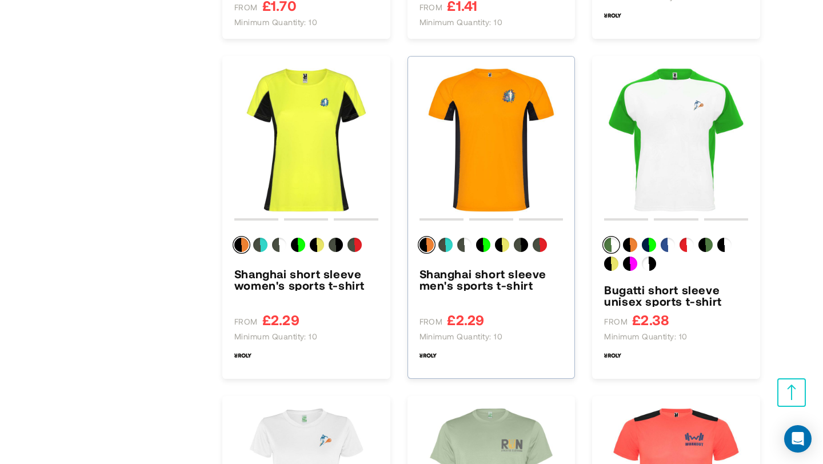
click at [483, 287] on h3 "Shanghai short sleeve men's sports t-shirt" at bounding box center [491, 279] width 144 height 23
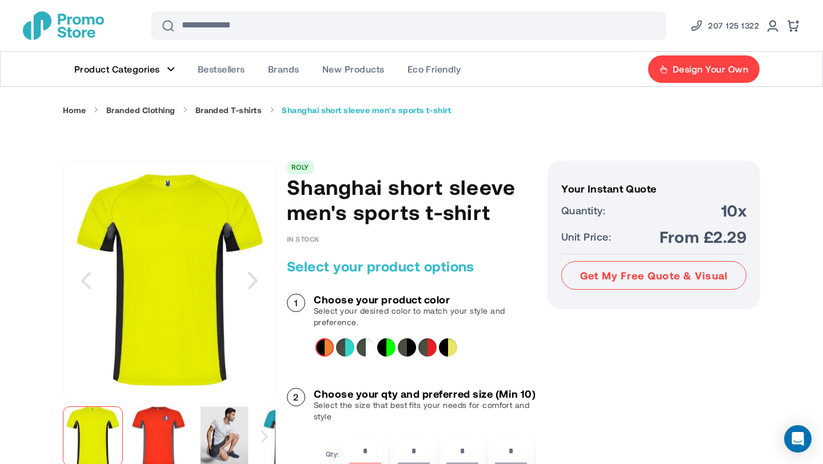
click at [386, 346] on div "Fluor Green&Solid black" at bounding box center [386, 347] width 18 height 18
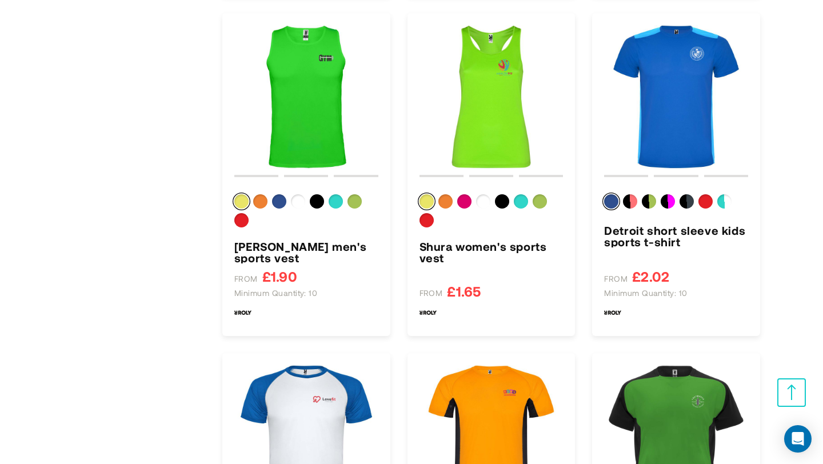
scroll to position [2539, 0]
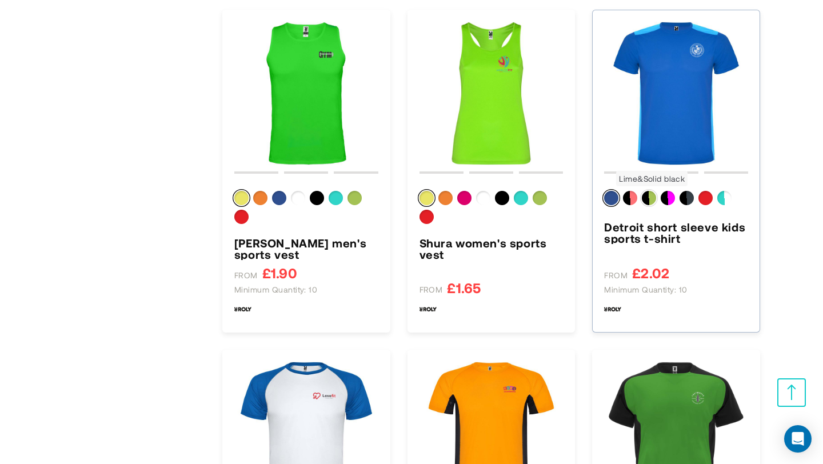
click at [647, 197] on div "Lime&Solid black" at bounding box center [649, 198] width 14 height 14
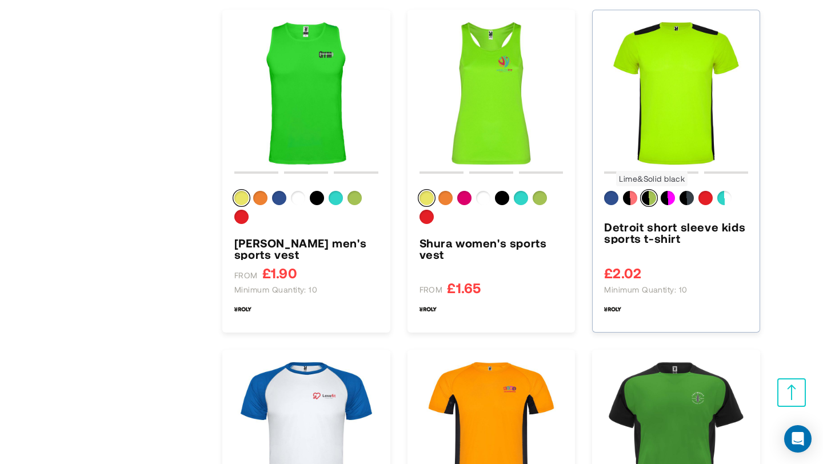
click at [649, 205] on div "Lime&Solid black" at bounding box center [649, 198] width 14 height 14
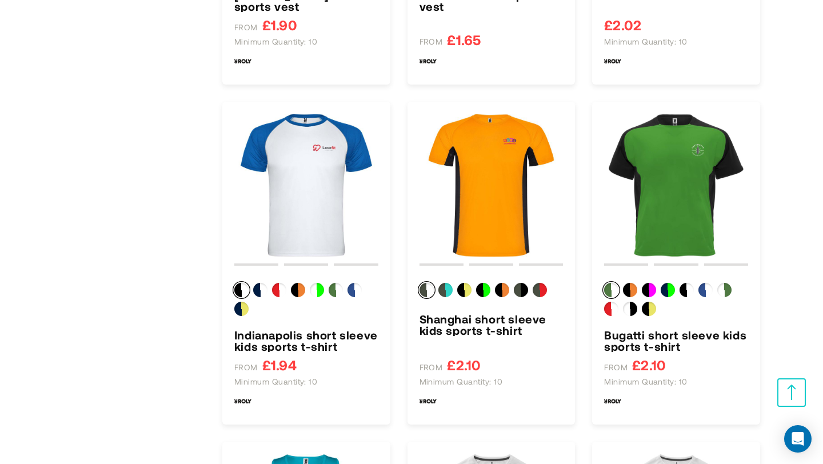
scroll to position [2819, 0]
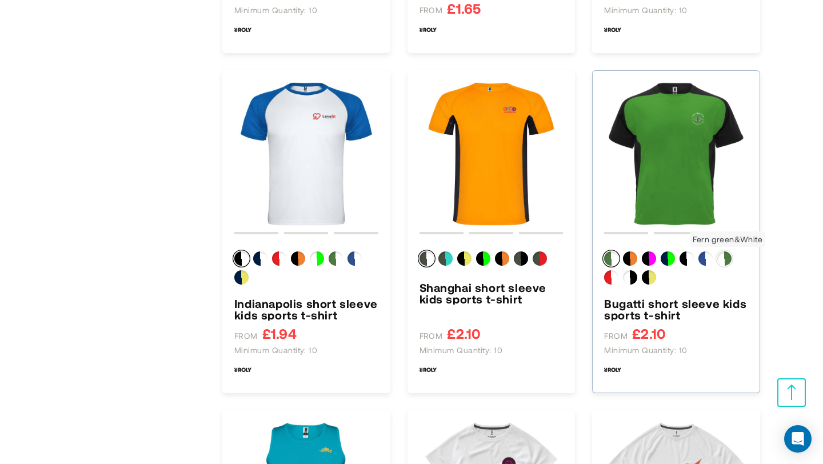
click at [722, 259] on div "Fern green&White" at bounding box center [724, 258] width 14 height 14
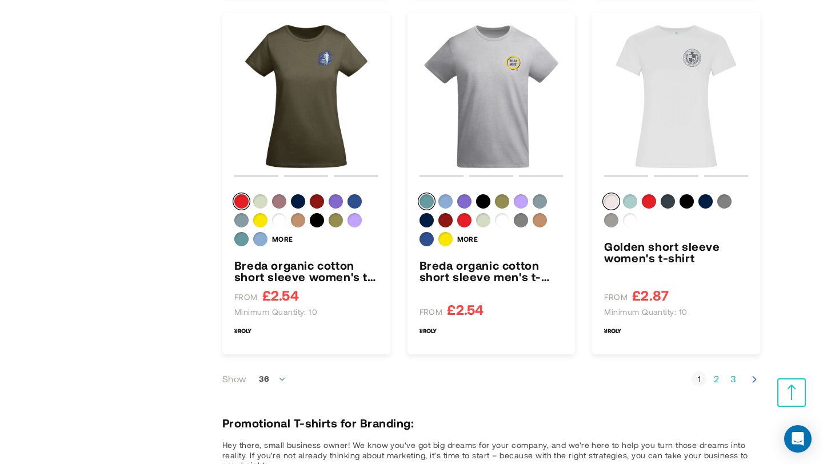
scroll to position [3923, 0]
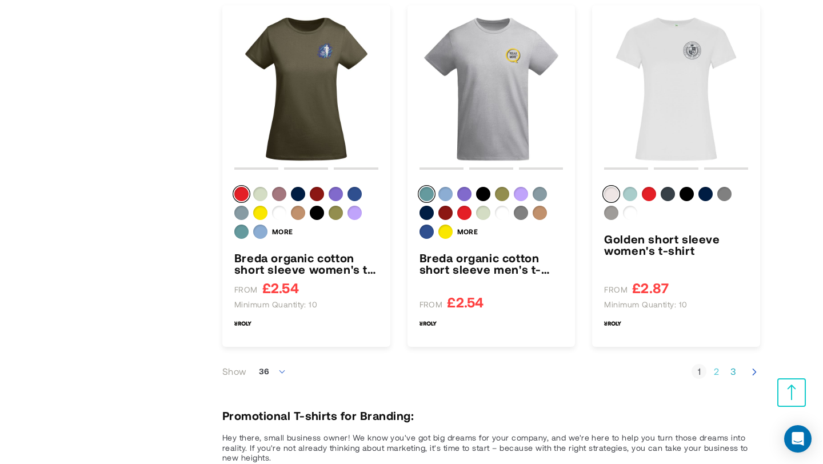
click at [719, 369] on link "Page 2" at bounding box center [716, 371] width 15 height 11
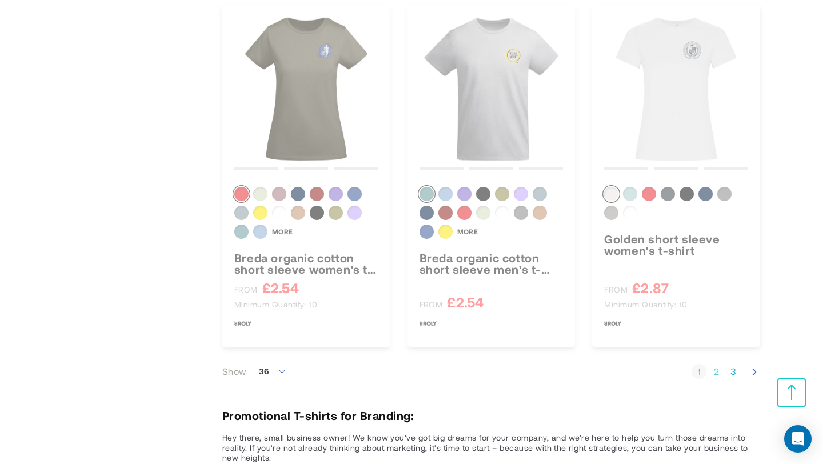
scroll to position [287, 0]
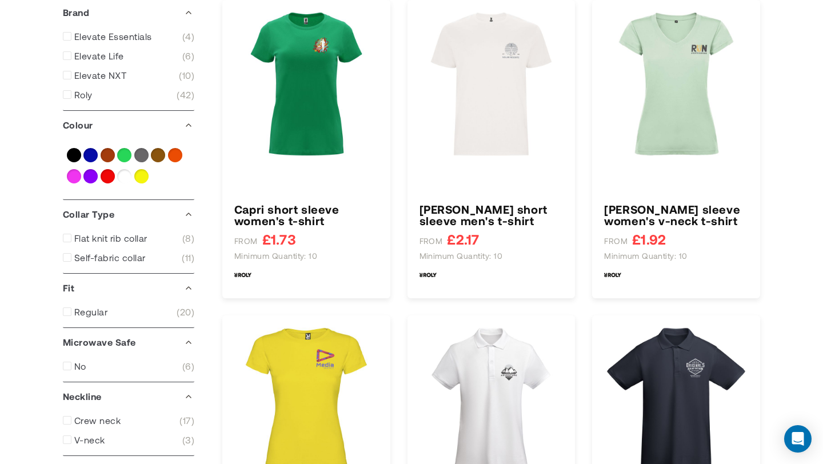
type input "****"
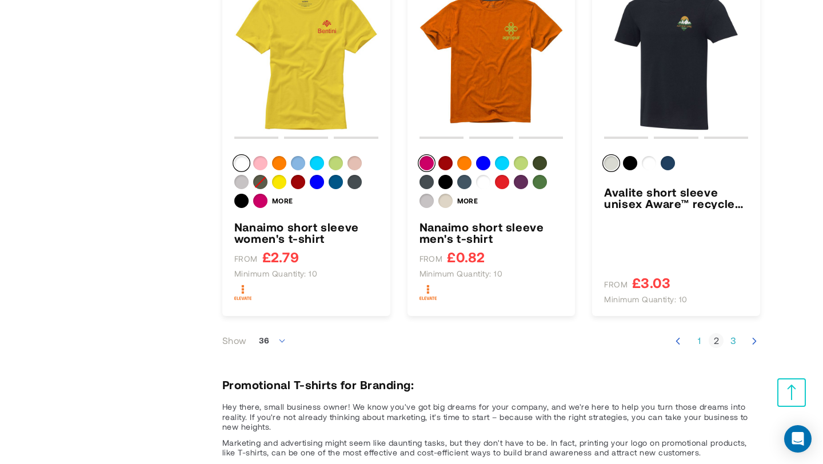
scroll to position [4129, 0]
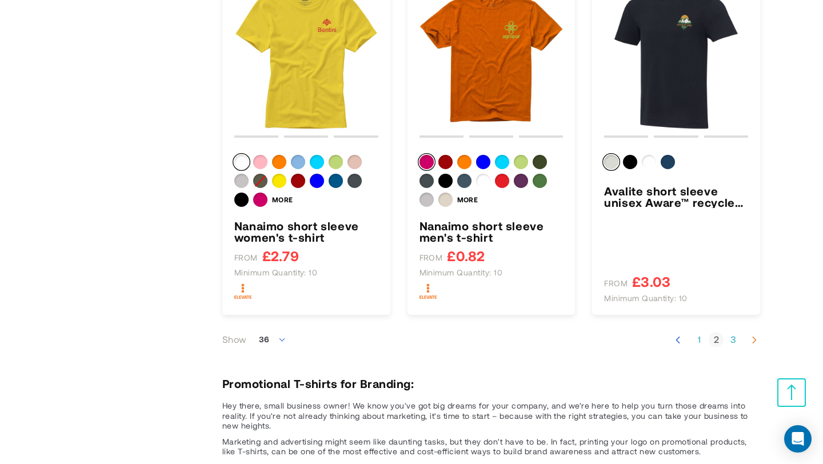
click at [751, 339] on icon "Next" at bounding box center [754, 339] width 11 height 11
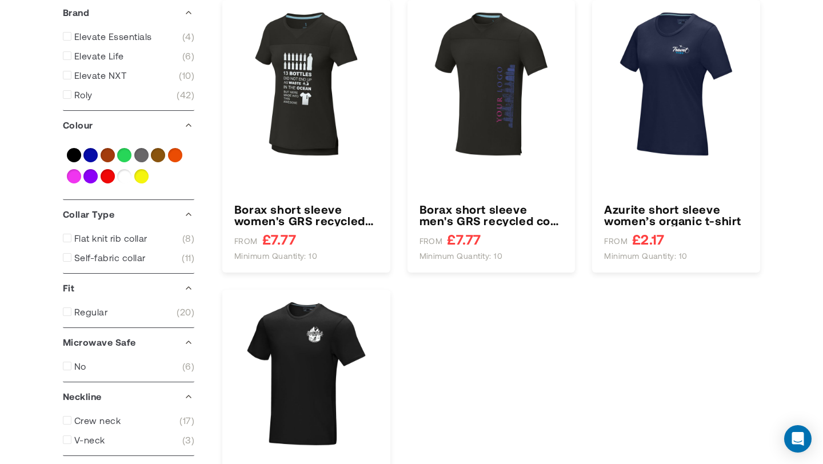
type input "****"
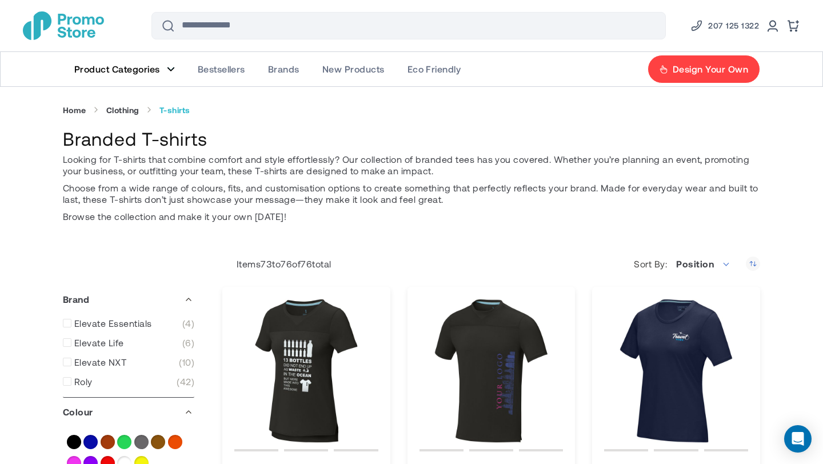
click at [117, 69] on span "Product Categories" at bounding box center [117, 68] width 86 height 11
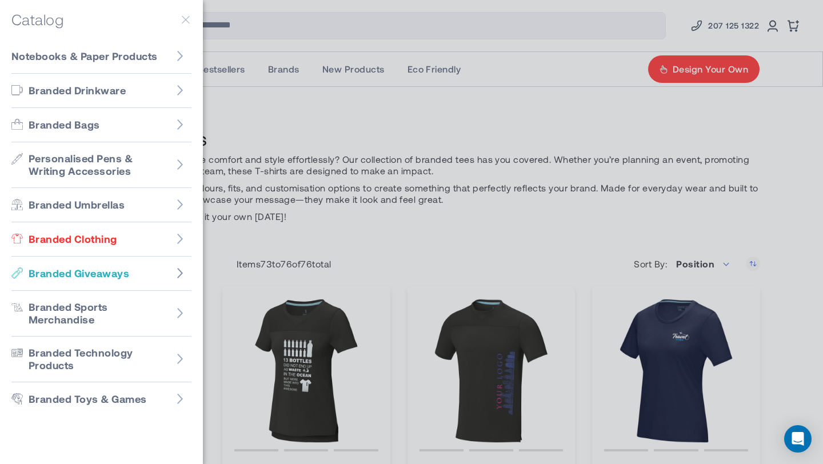
click at [185, 267] on icon "Go to Branded Giveaways" at bounding box center [179, 272] width 11 height 11
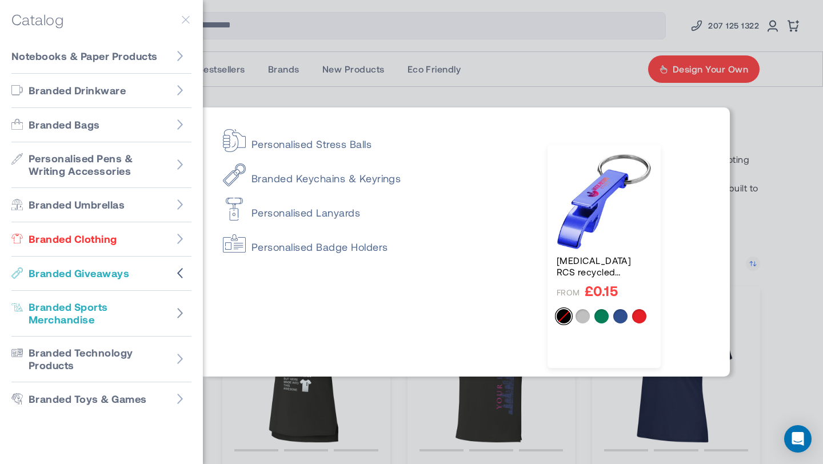
click at [178, 306] on figure "Go to Branded Sports Merchandise" at bounding box center [180, 313] width 23 height 23
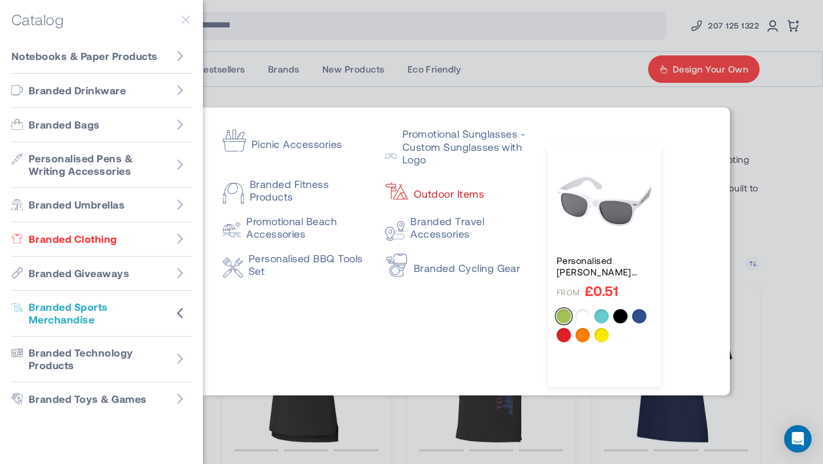
click at [438, 197] on link "Outdoor Items" at bounding box center [456, 189] width 142 height 23
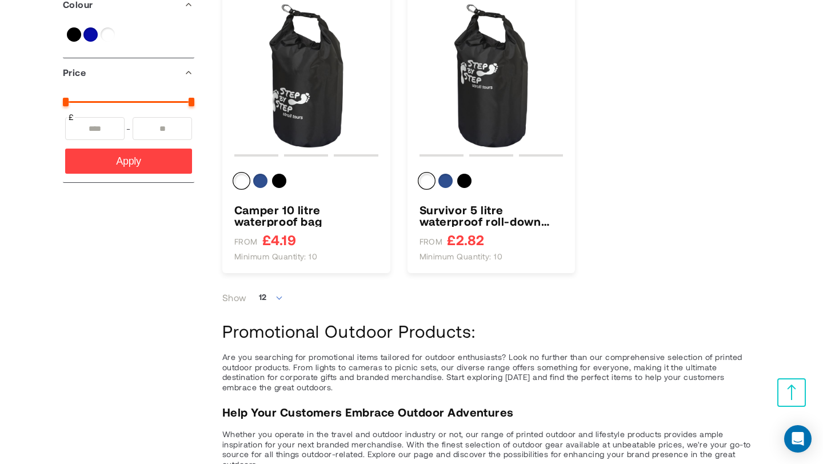
scroll to position [197, 0]
click at [460, 217] on h3 "Survivor 5 litre waterproof roll-down bag" at bounding box center [491, 216] width 144 height 23
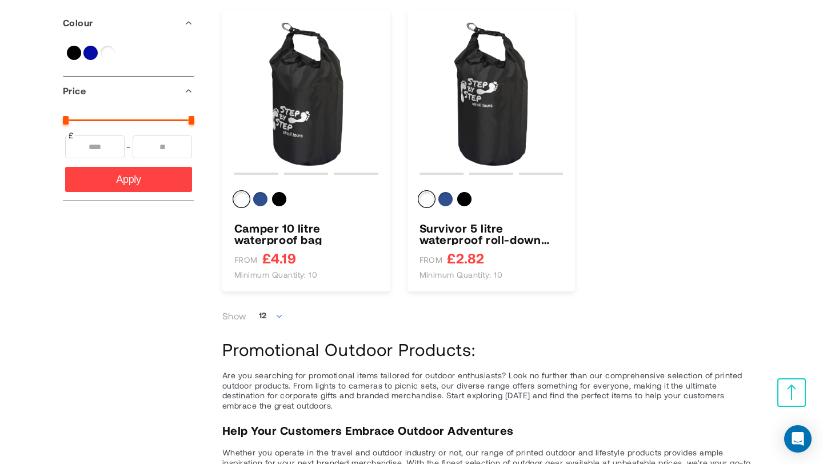
scroll to position [174, 0]
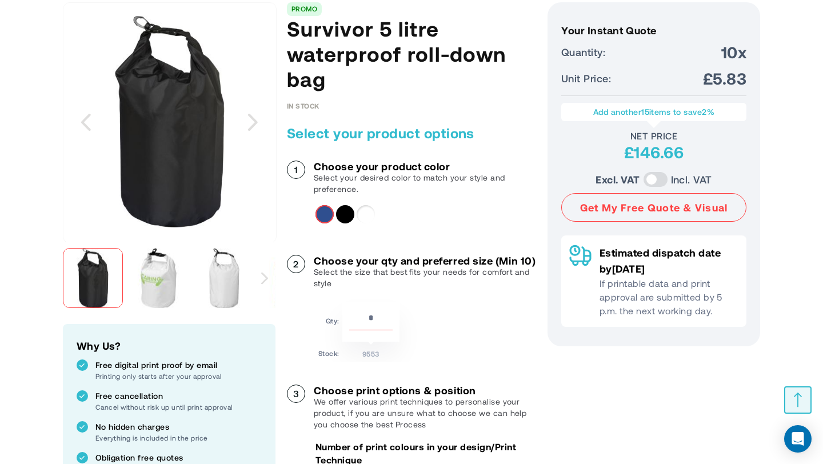
scroll to position [158, 0]
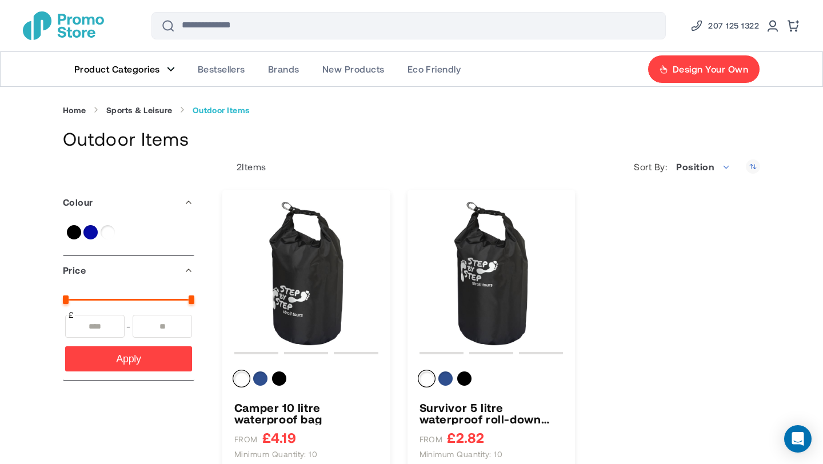
click at [173, 67] on figure "Main Menu" at bounding box center [171, 69] width 8 height 6
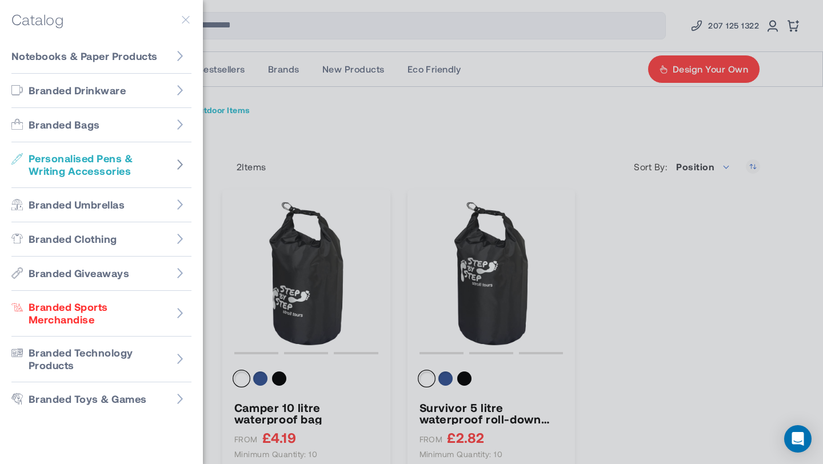
click at [179, 164] on icon "Go to Personalised Pens & Writing Accessories" at bounding box center [179, 164] width 11 height 11
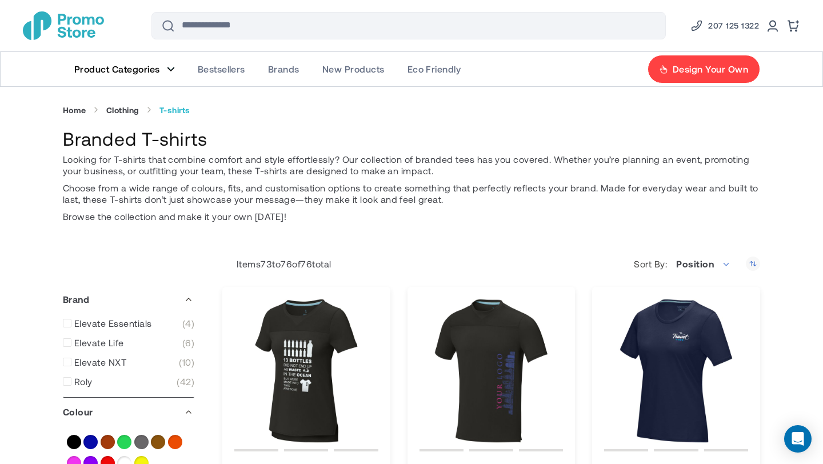
click at [170, 66] on link "Product Categories" at bounding box center [124, 69] width 123 height 34
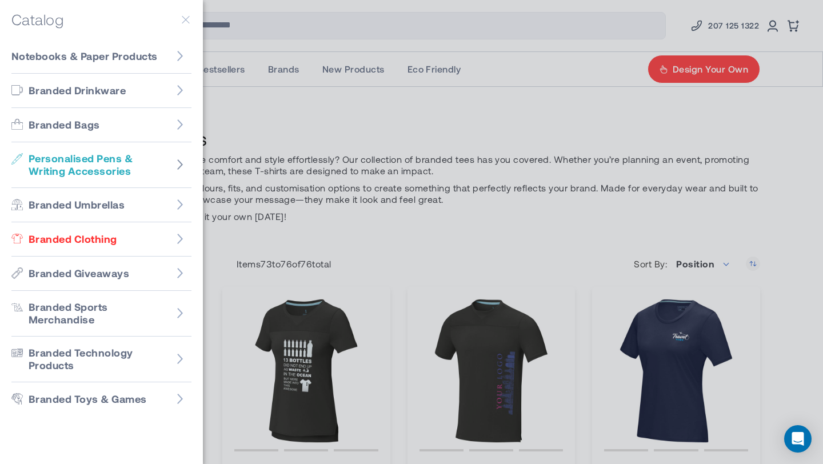
click at [184, 157] on figure "Go to Personalised Pens & Writing Accessories" at bounding box center [180, 164] width 23 height 23
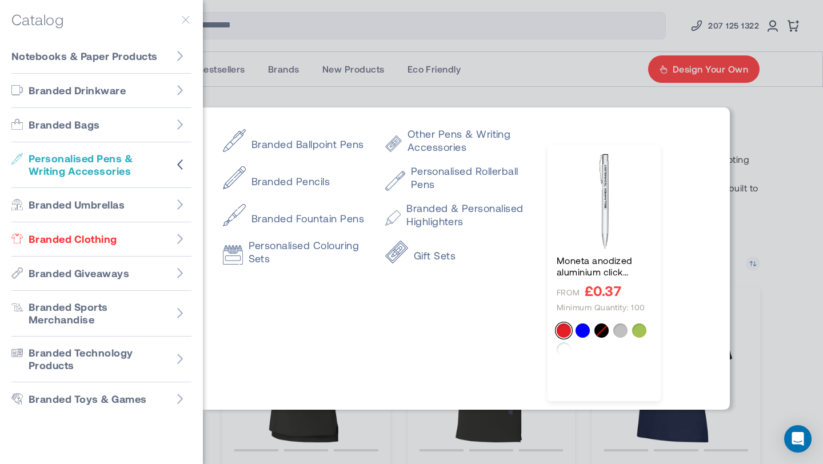
click at [307, 86] on div at bounding box center [411, 232] width 823 height 464
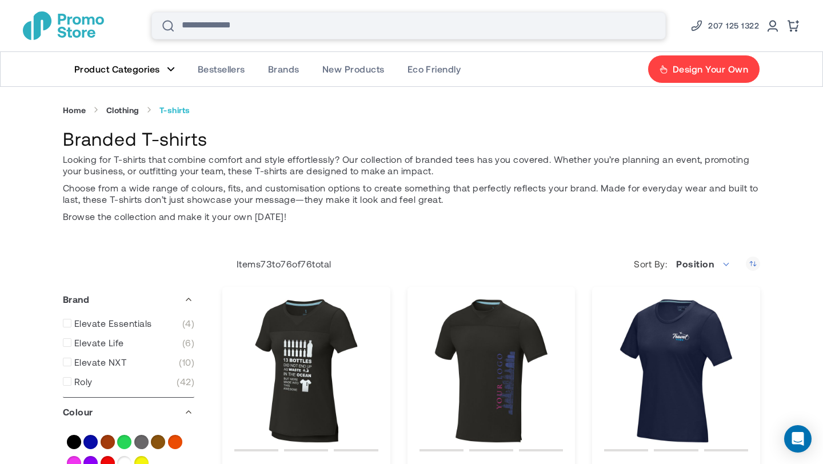
click at [293, 20] on input "Search" at bounding box center [408, 25] width 514 height 27
type input "********"
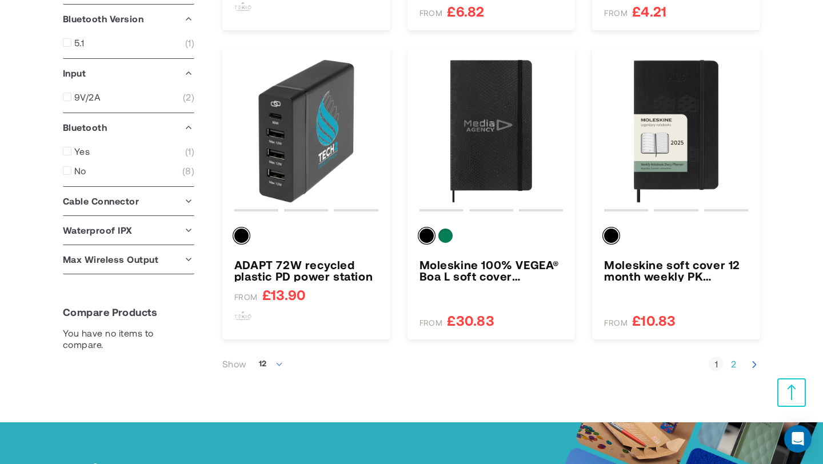
scroll to position [1094, 0]
click at [755, 364] on icon "Next" at bounding box center [754, 363] width 11 height 11
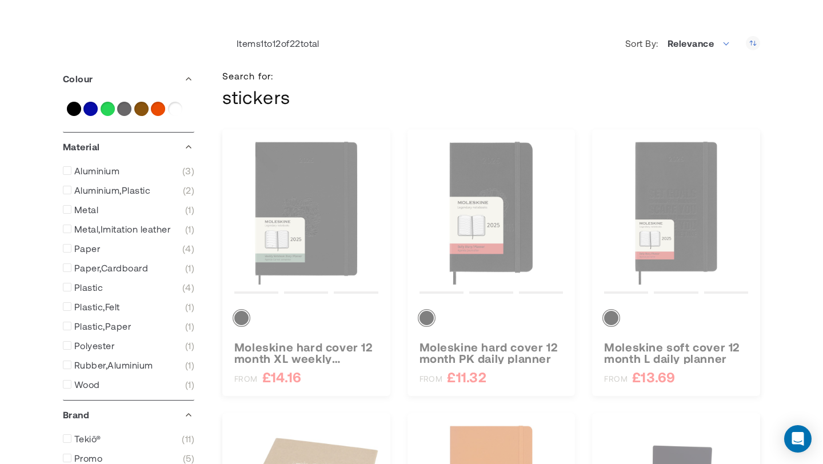
scroll to position [0, 0]
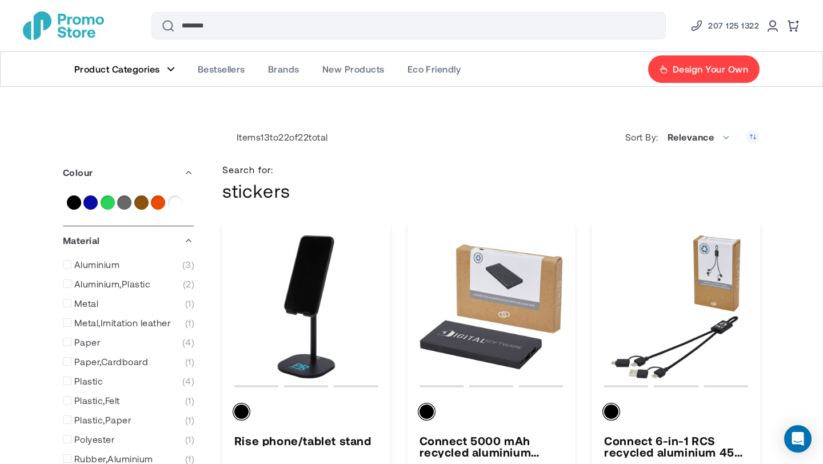
click at [170, 69] on figure "Main Menu" at bounding box center [171, 69] width 8 height 6
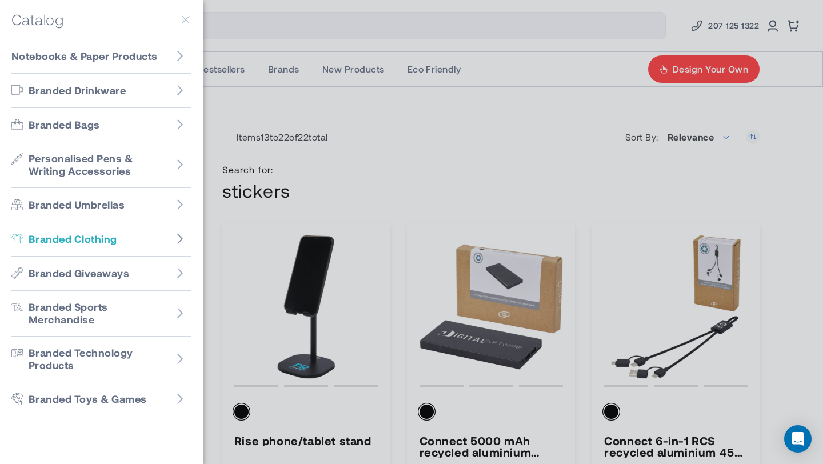
click at [178, 237] on icon "Go to Branded Clothing" at bounding box center [179, 238] width 11 height 11
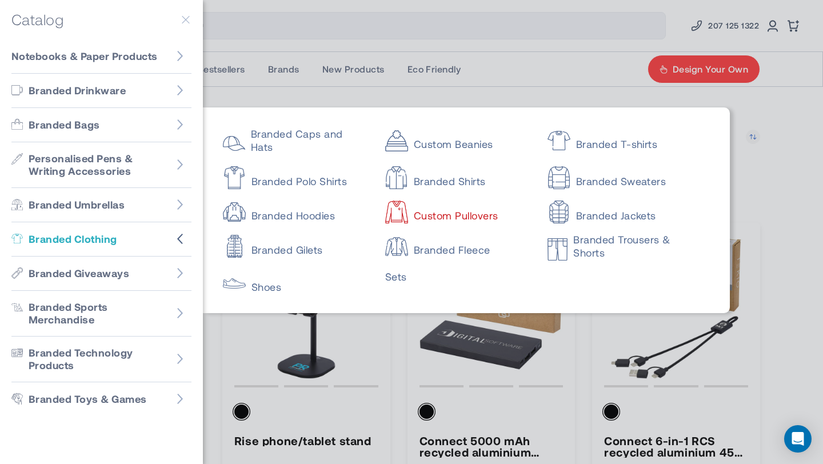
click at [450, 221] on link "Custom Pullovers" at bounding box center [456, 210] width 142 height 23
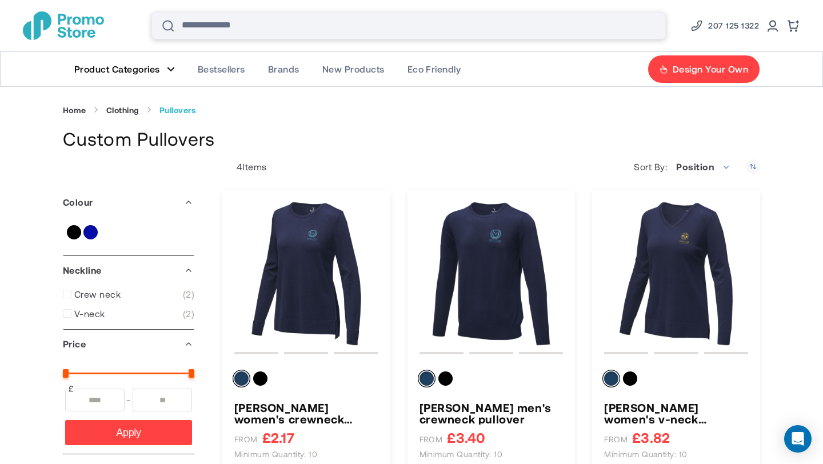
click at [227, 26] on input "Search" at bounding box center [408, 25] width 514 height 27
type input "*******"
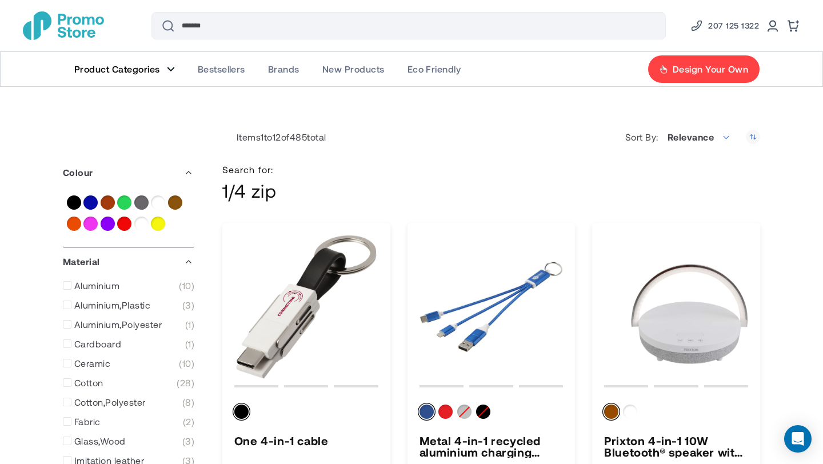
click at [168, 66] on link "Product Categories" at bounding box center [124, 69] width 123 height 34
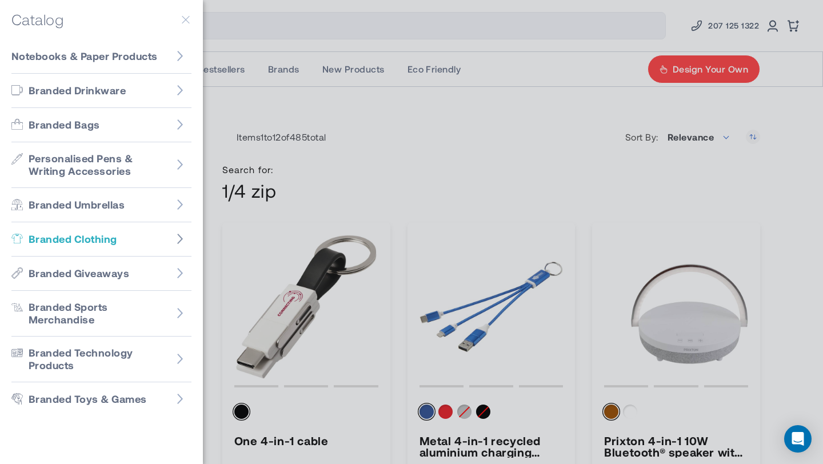
click at [183, 236] on icon "Go to Branded Clothing" at bounding box center [179, 238] width 11 height 11
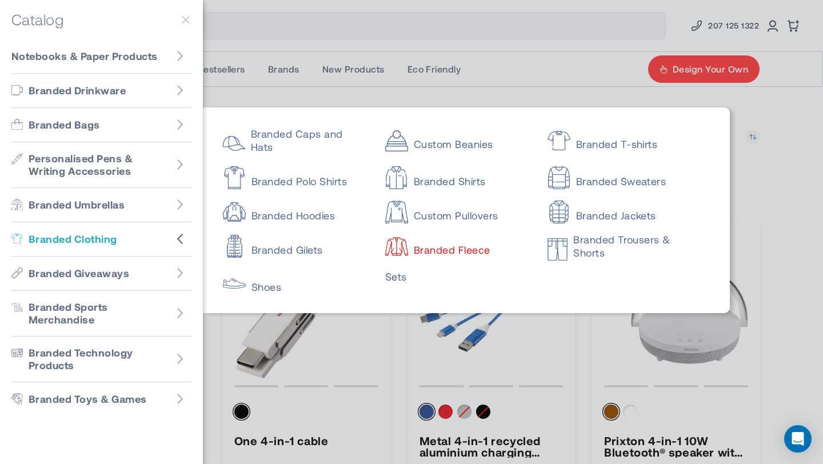
click at [434, 253] on link "Branded Fleece" at bounding box center [456, 244] width 142 height 23
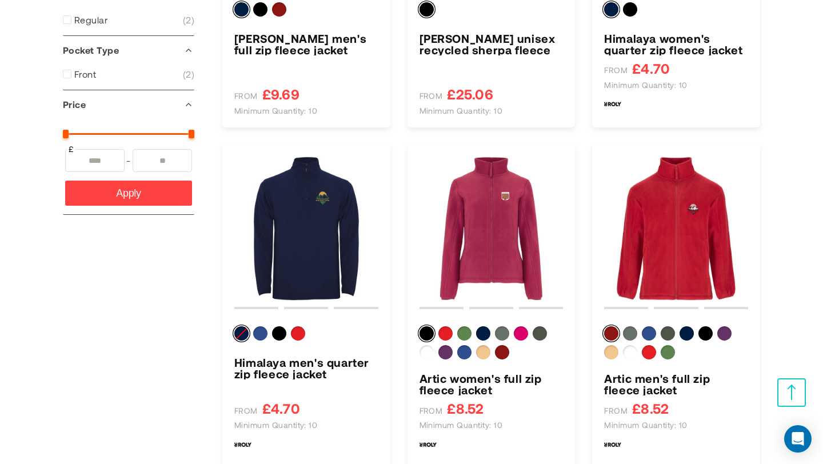
scroll to position [457, 0]
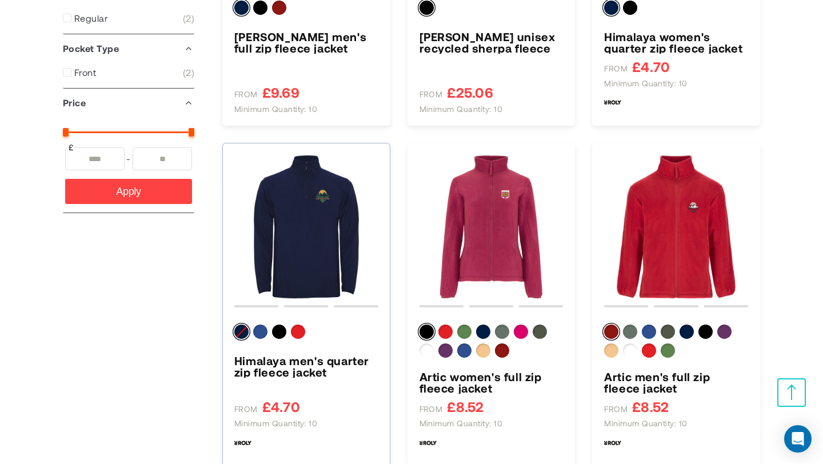
click at [334, 260] on img "Himalaya men&#039;s quarter zip fleece jacket" at bounding box center [306, 227] width 144 height 144
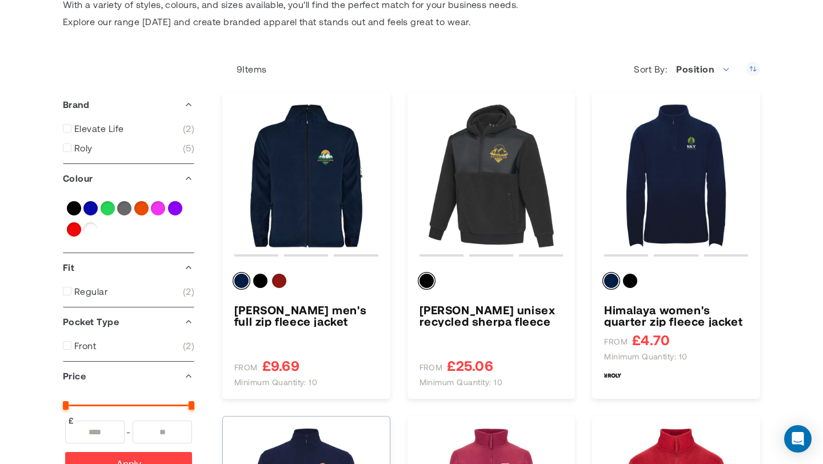
scroll to position [0, 0]
